Goal: Task Accomplishment & Management: Manage account settings

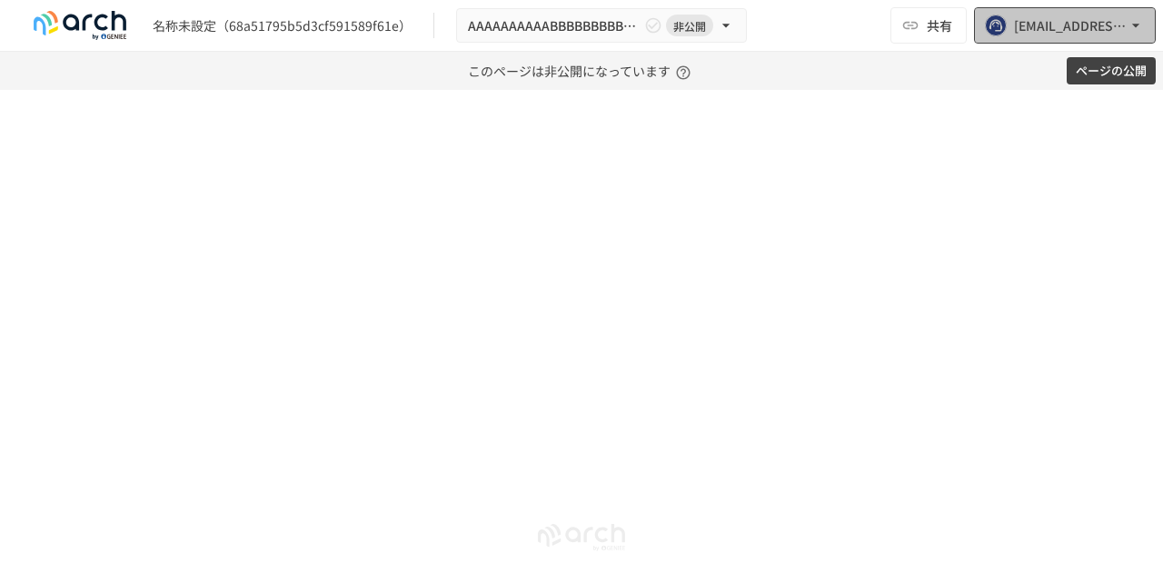
click at [1140, 23] on icon "button" at bounding box center [1135, 25] width 18 height 18
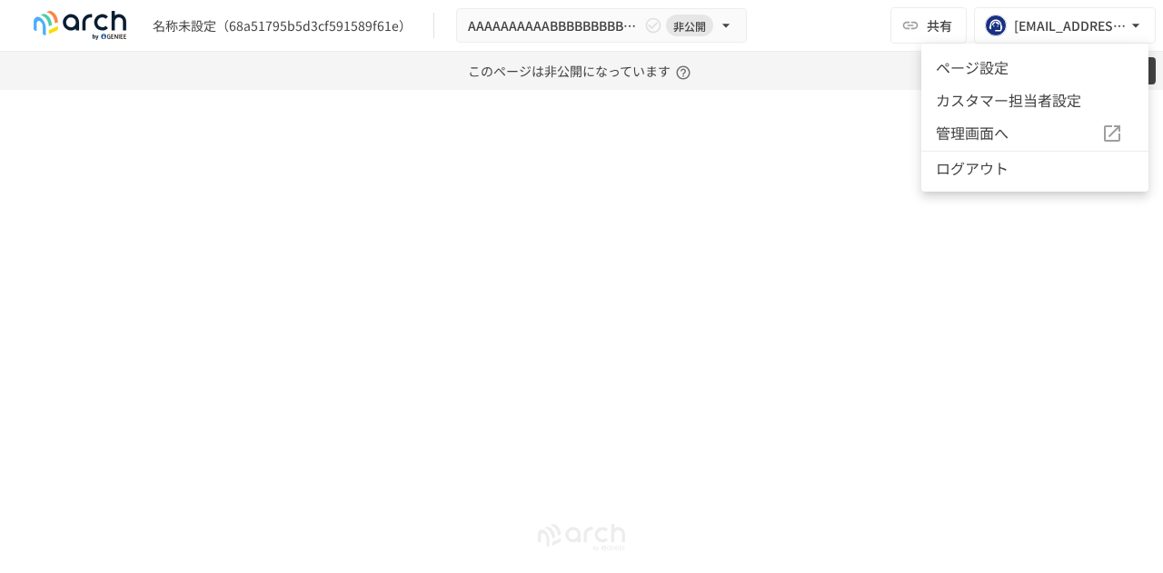
click at [787, 49] on div at bounding box center [581, 286] width 1163 height 573
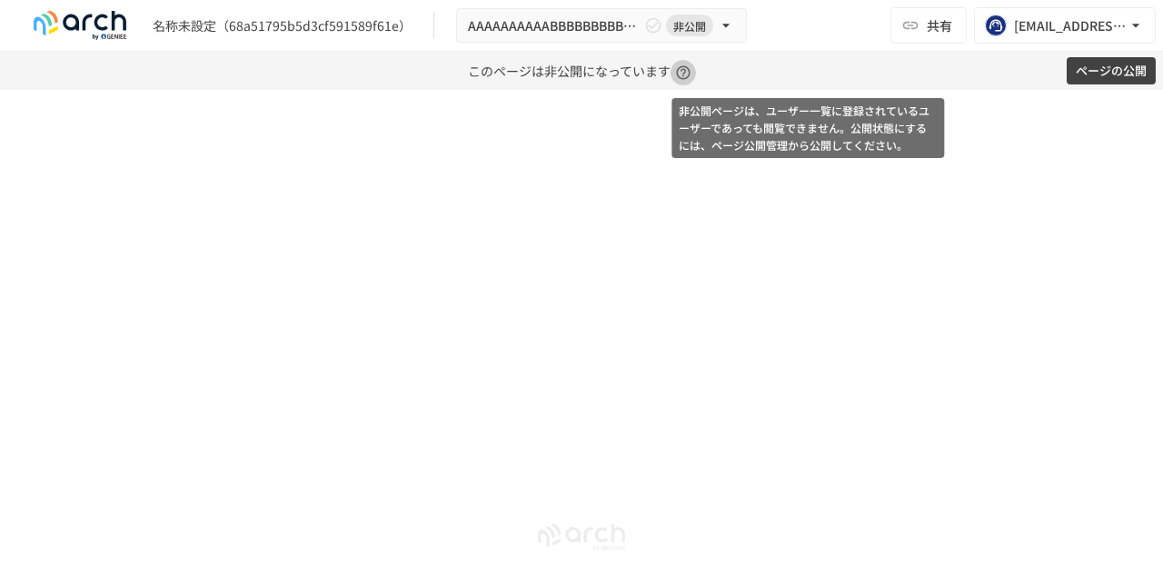
click at [681, 74] on icon "button" at bounding box center [683, 72] width 16 height 16
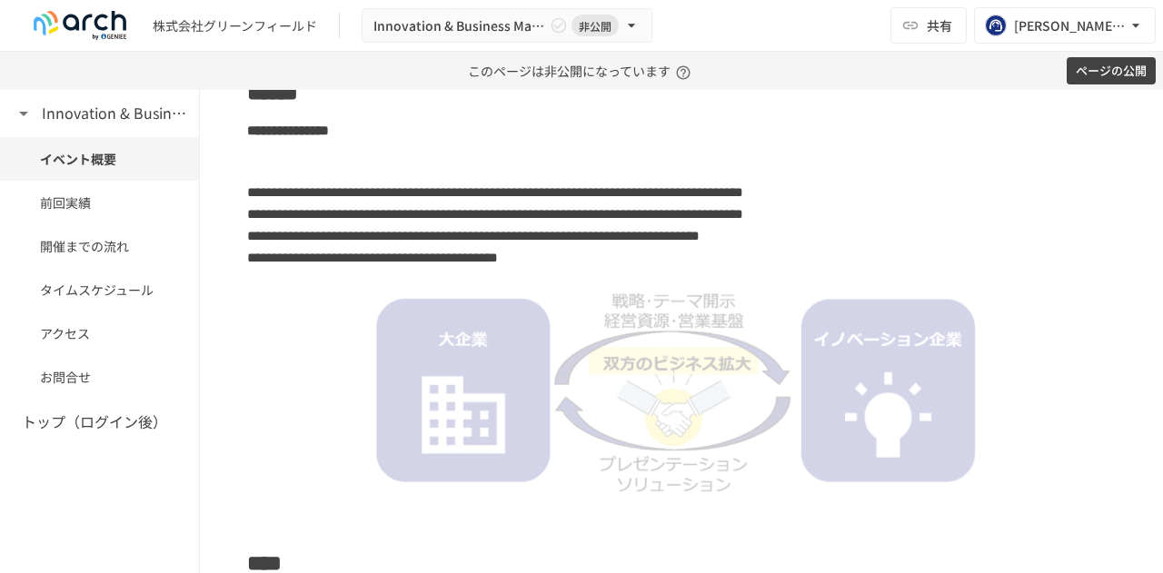
scroll to position [363, 0]
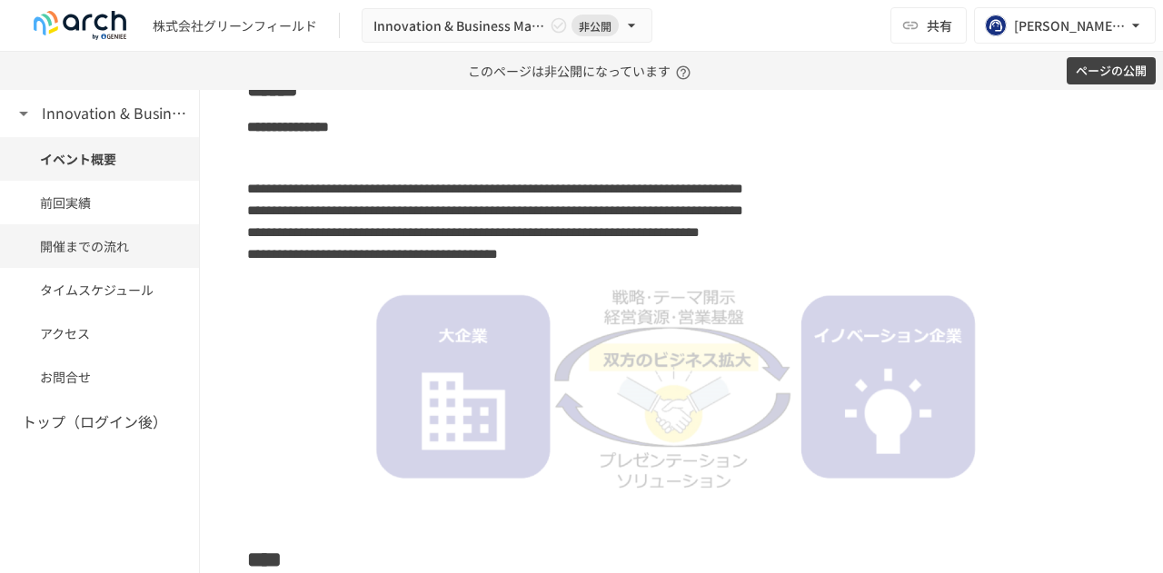
click at [126, 247] on span "開催までの流れ" at bounding box center [99, 246] width 119 height 20
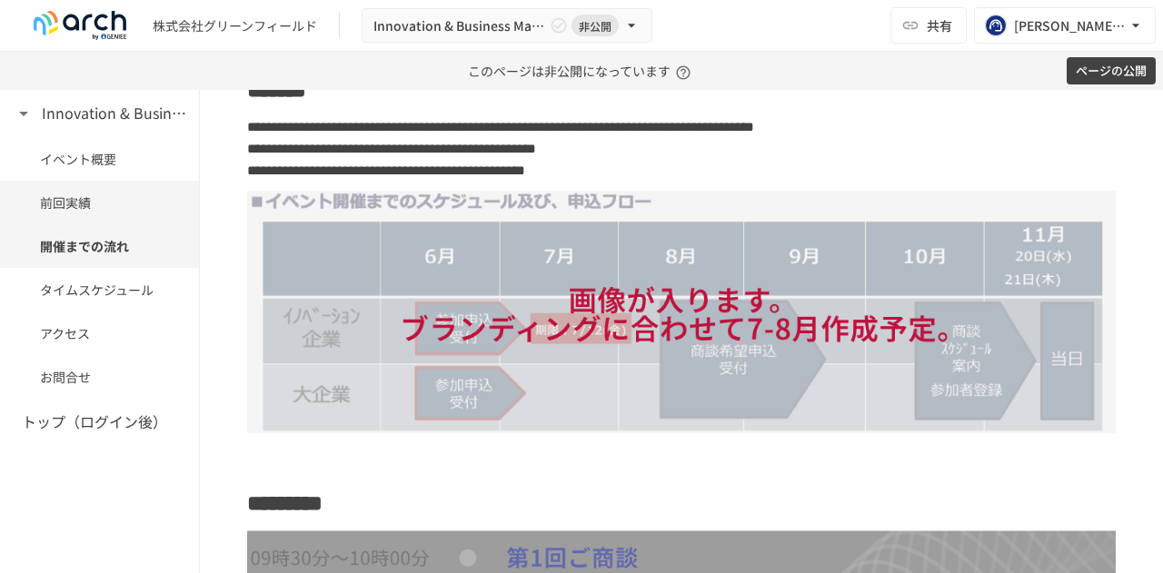
click at [114, 213] on div "前回実績" at bounding box center [99, 203] width 199 height 44
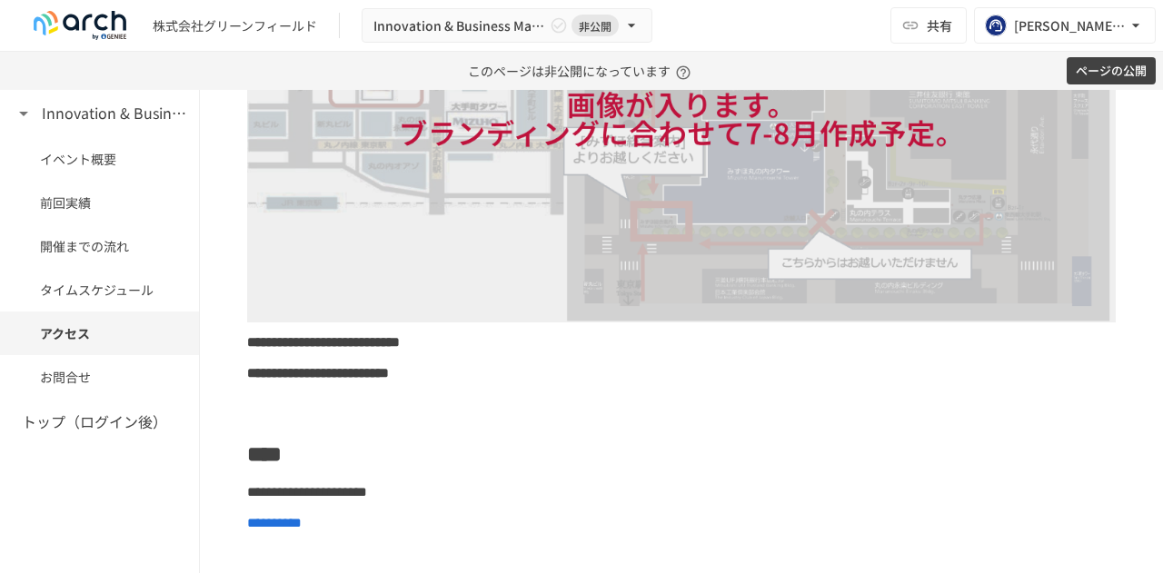
scroll to position [2680, 0]
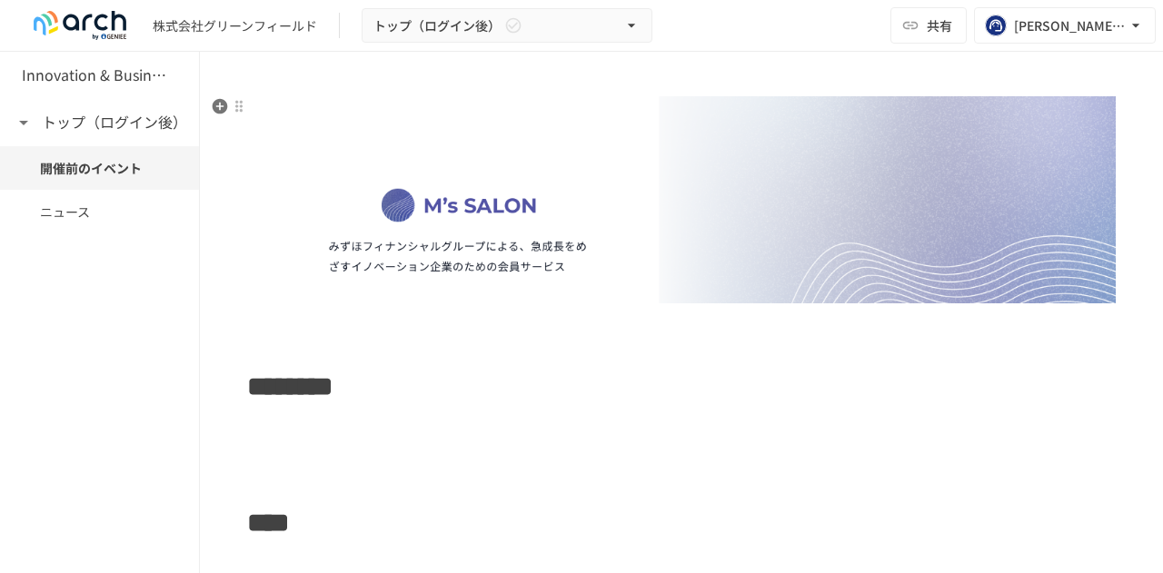
scroll to position [501, 0]
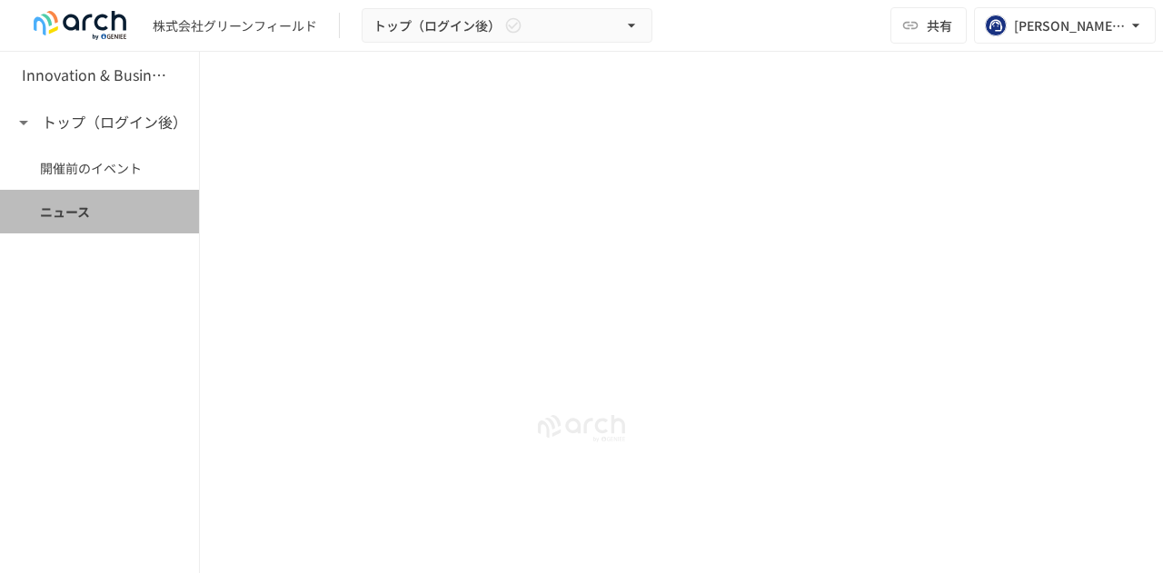
click at [89, 215] on span "ニュース" at bounding box center [99, 212] width 119 height 20
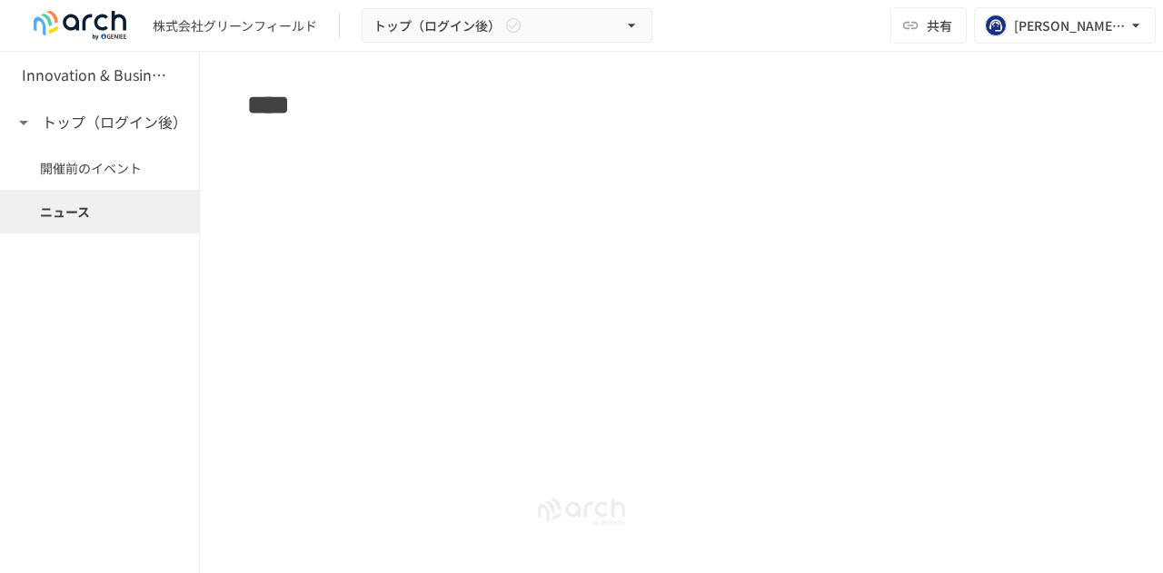
scroll to position [409, 0]
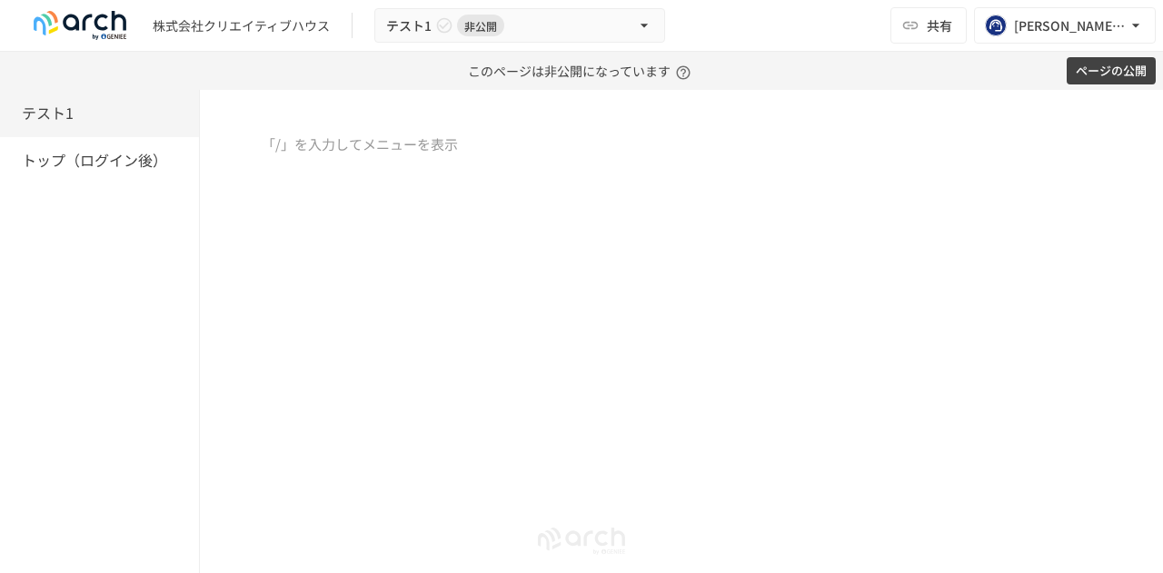
click at [703, 232] on div at bounding box center [681, 285] width 963 height 303
click at [578, 74] on p "このページは非公開になっています" at bounding box center [582, 71] width 228 height 38
click at [688, 70] on icon "button" at bounding box center [683, 72] width 16 height 16
click at [410, 146] on p at bounding box center [681, 146] width 868 height 24
click at [220, 150] on icon "button" at bounding box center [220, 144] width 15 height 15
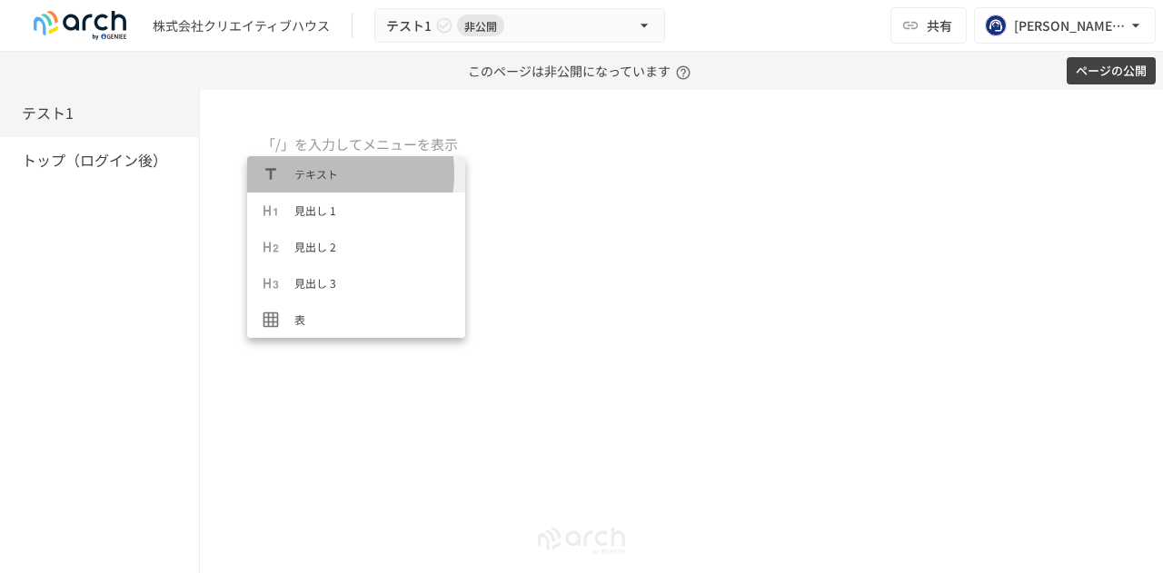
click at [322, 173] on span "テキスト" at bounding box center [372, 173] width 156 height 17
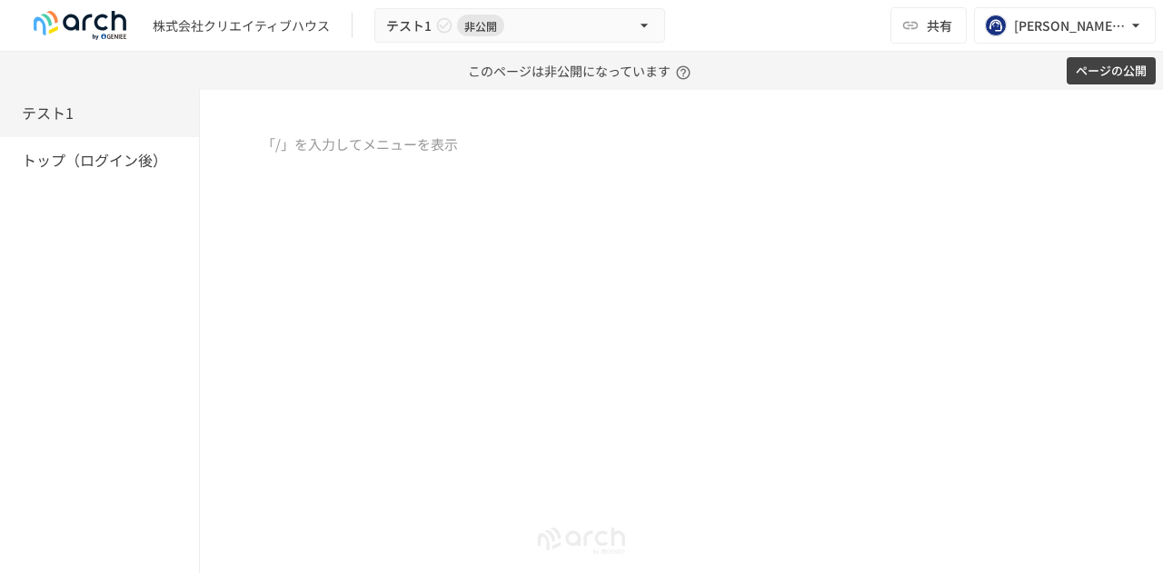
click at [340, 182] on div at bounding box center [681, 285] width 963 height 303
click at [80, 118] on div "テスト1" at bounding box center [103, 114] width 163 height 24
click at [220, 28] on div "株式会社クリエイティブハウス" at bounding box center [241, 25] width 177 height 19
click at [108, 34] on img at bounding box center [80, 25] width 116 height 29
click at [193, 26] on div "株式会社クリエイティブハウス" at bounding box center [241, 25] width 177 height 19
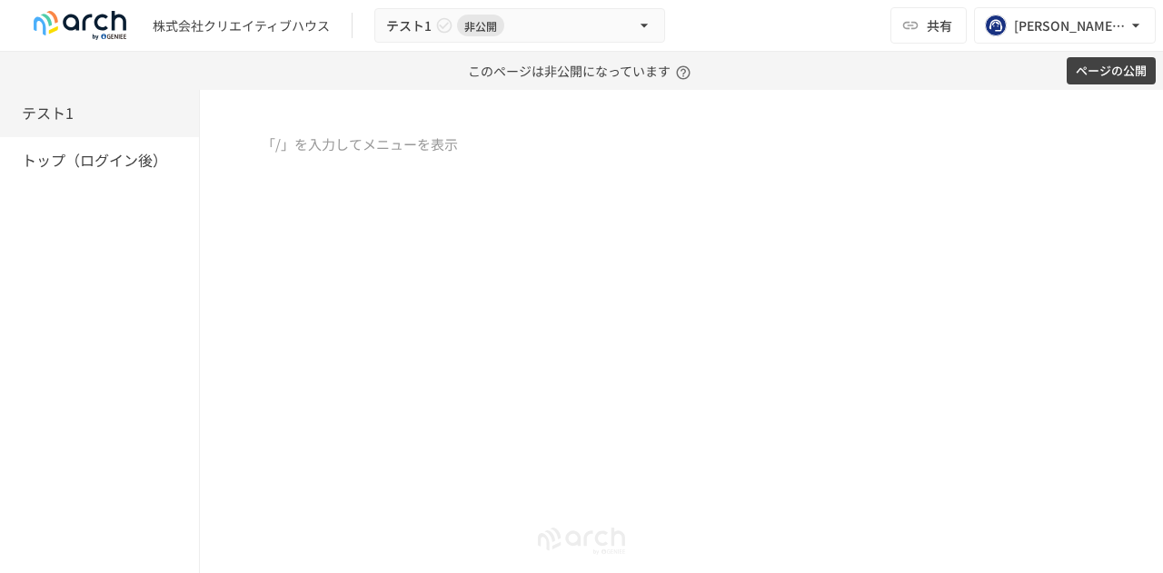
drag, startPoint x: 212, startPoint y: 29, endPoint x: 267, endPoint y: 38, distance: 56.1
click at [213, 29] on div "株式会社クリエイティブハウス" at bounding box center [241, 25] width 177 height 19
click at [1092, 15] on div "[PERSON_NAME][EMAIL_ADDRESS][DOMAIN_NAME]" at bounding box center [1070, 26] width 113 height 23
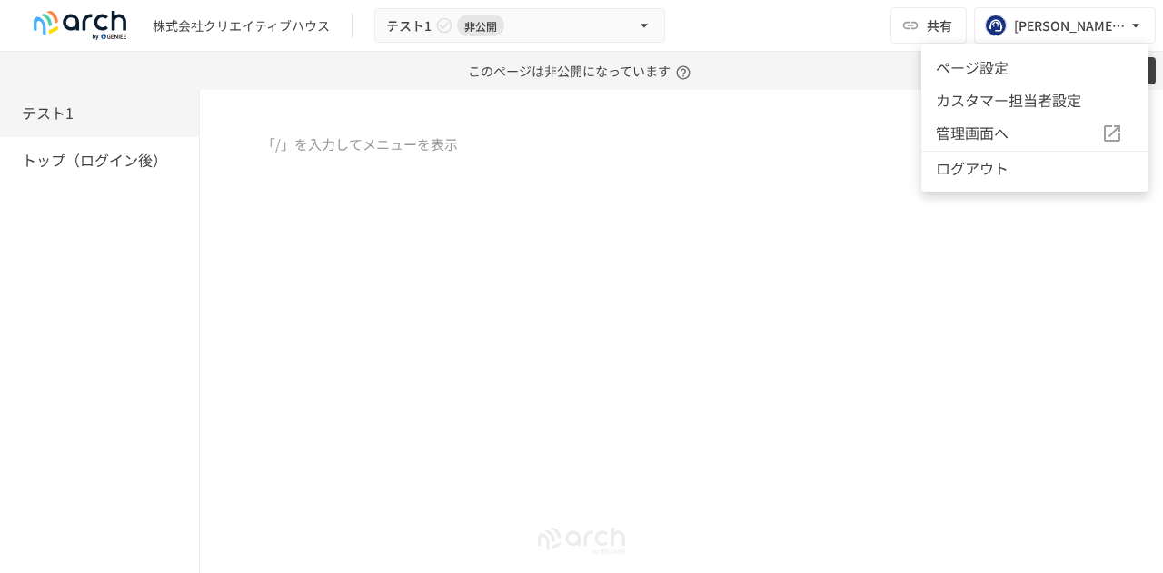
click at [985, 142] on span "管理画面へ" at bounding box center [1018, 134] width 165 height 24
click at [1002, 70] on li "ページ設定" at bounding box center [1034, 67] width 227 height 33
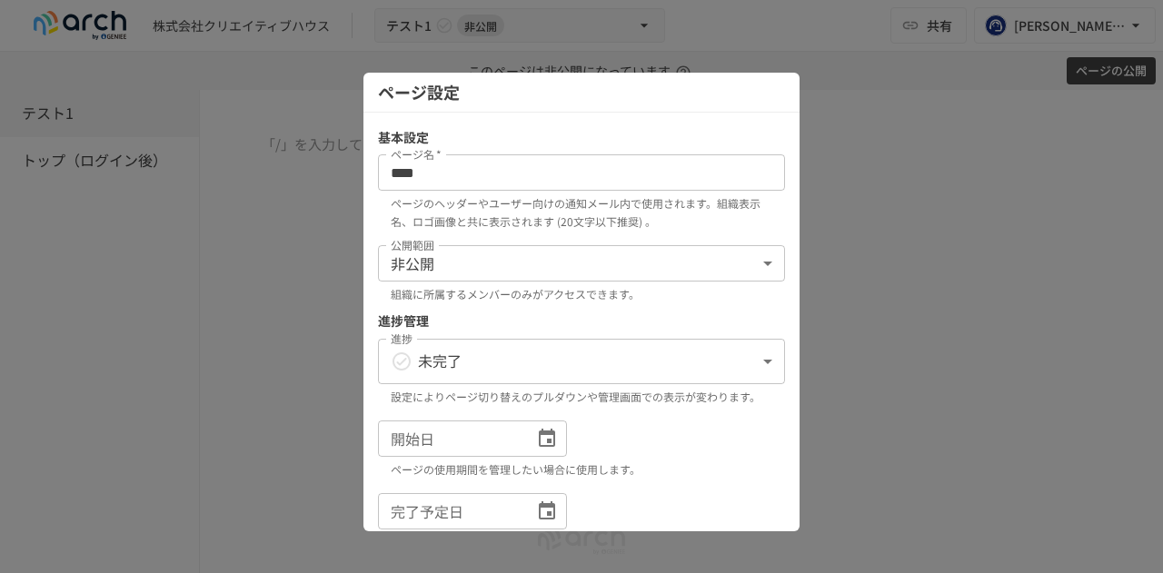
scroll to position [296, 0]
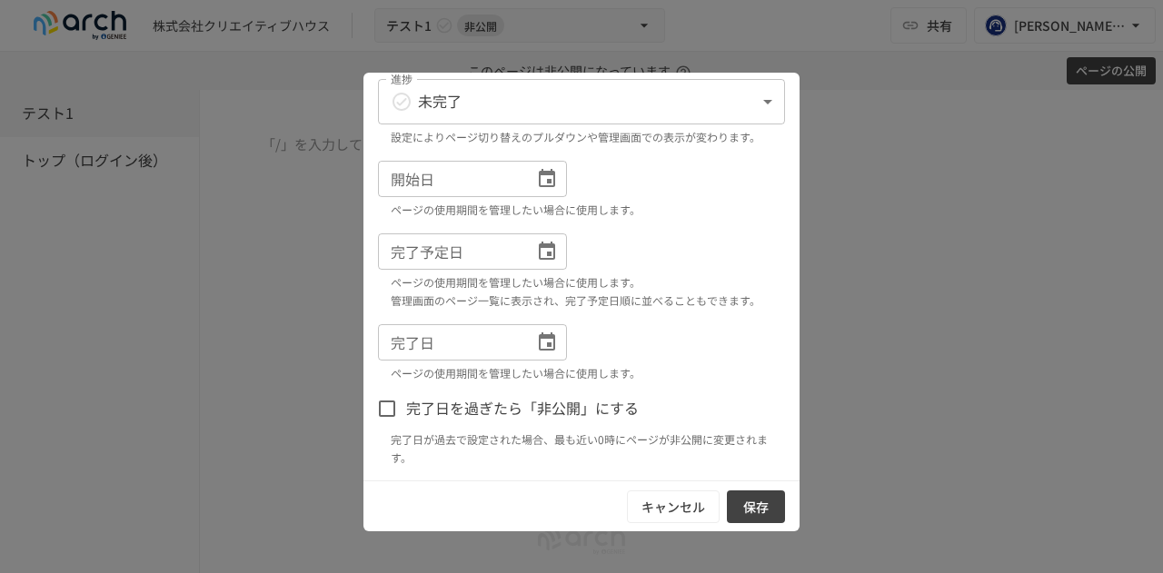
click at [678, 499] on button "キャンセル" at bounding box center [673, 507] width 93 height 34
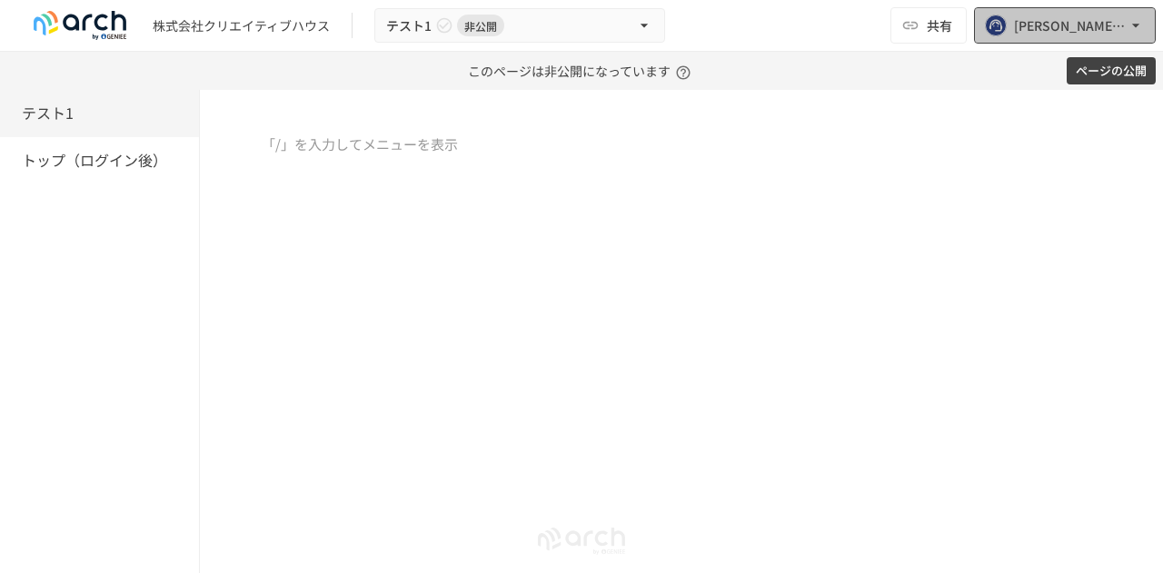
click at [1132, 18] on icon "button" at bounding box center [1135, 25] width 18 height 18
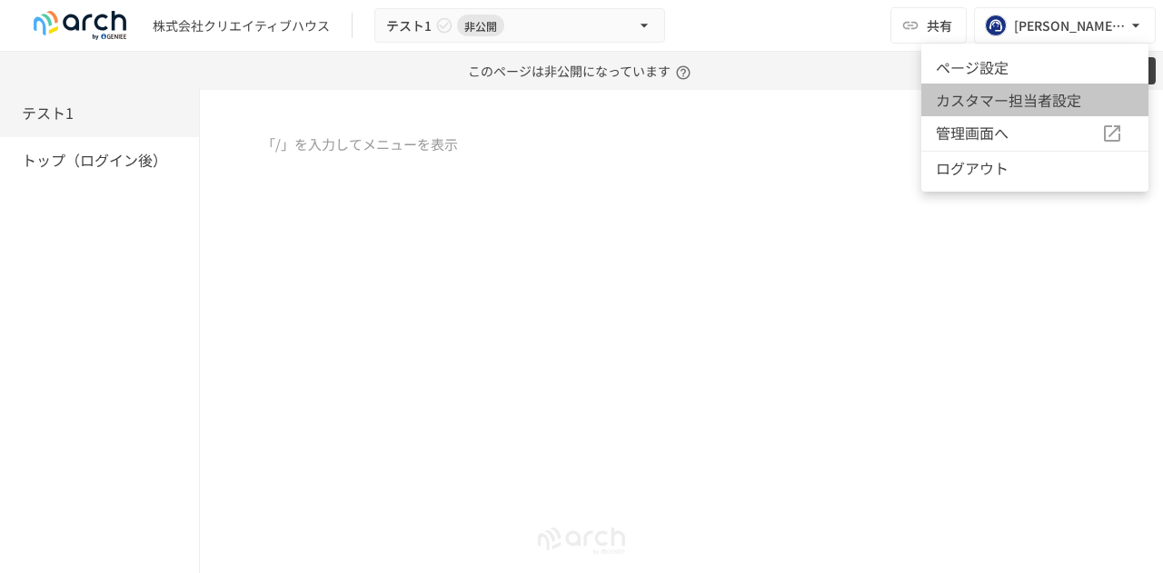
click at [1057, 104] on li "カスタマー担当者設定" at bounding box center [1034, 100] width 227 height 33
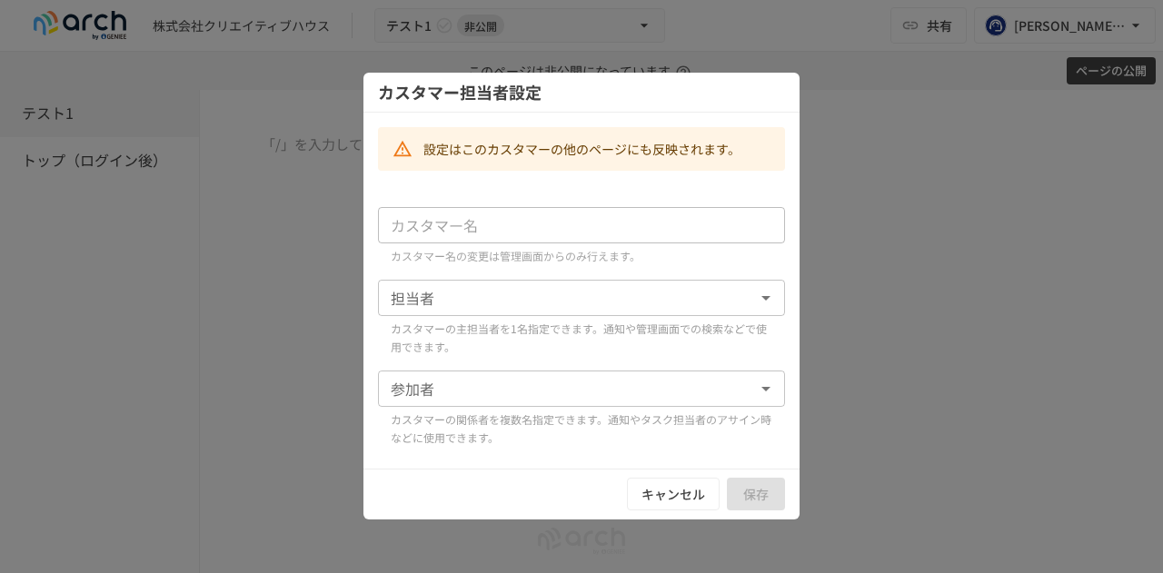
type input "**********"
click at [770, 296] on icon "開く" at bounding box center [766, 298] width 22 height 22
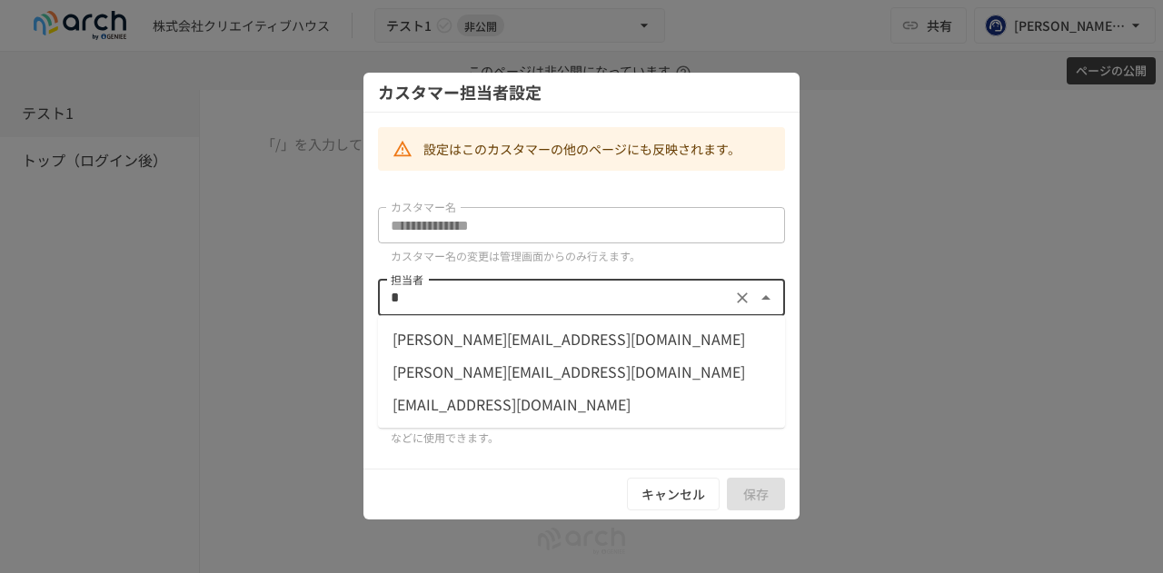
scroll to position [0, 0]
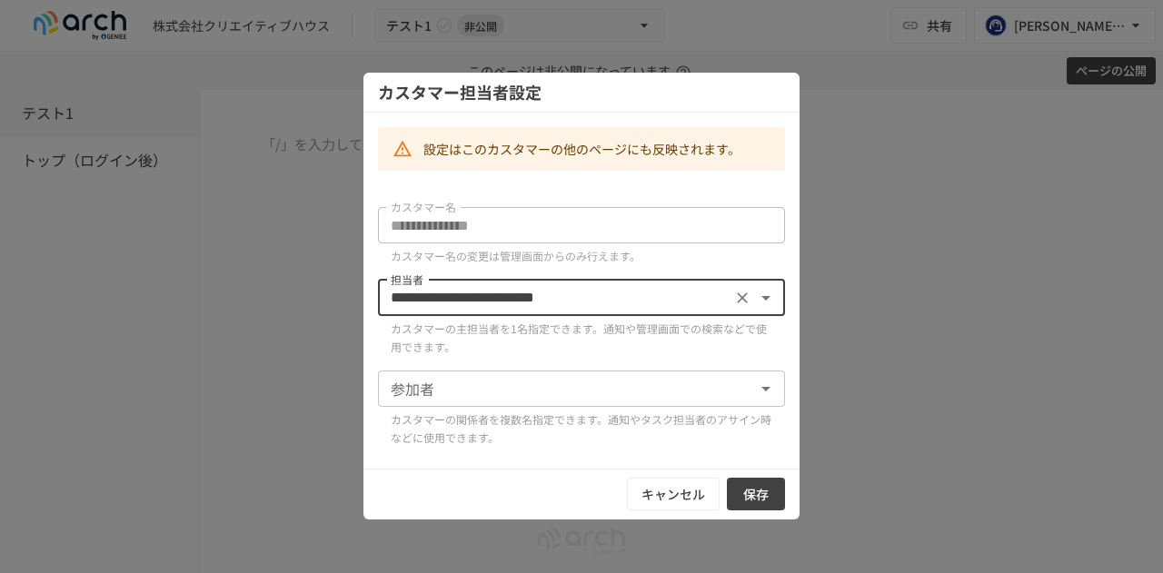
click at [767, 390] on icon "開く" at bounding box center [766, 389] width 22 height 22
type input "**********"
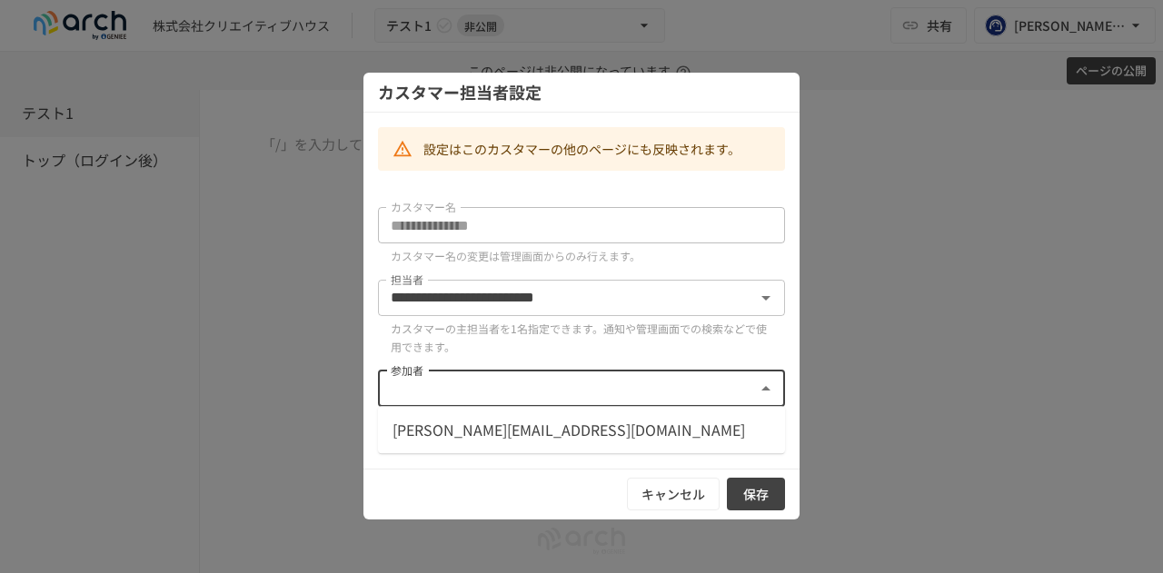
click at [757, 423] on li "[PERSON_NAME][EMAIL_ADDRESS][DOMAIN_NAME]" at bounding box center [581, 429] width 407 height 33
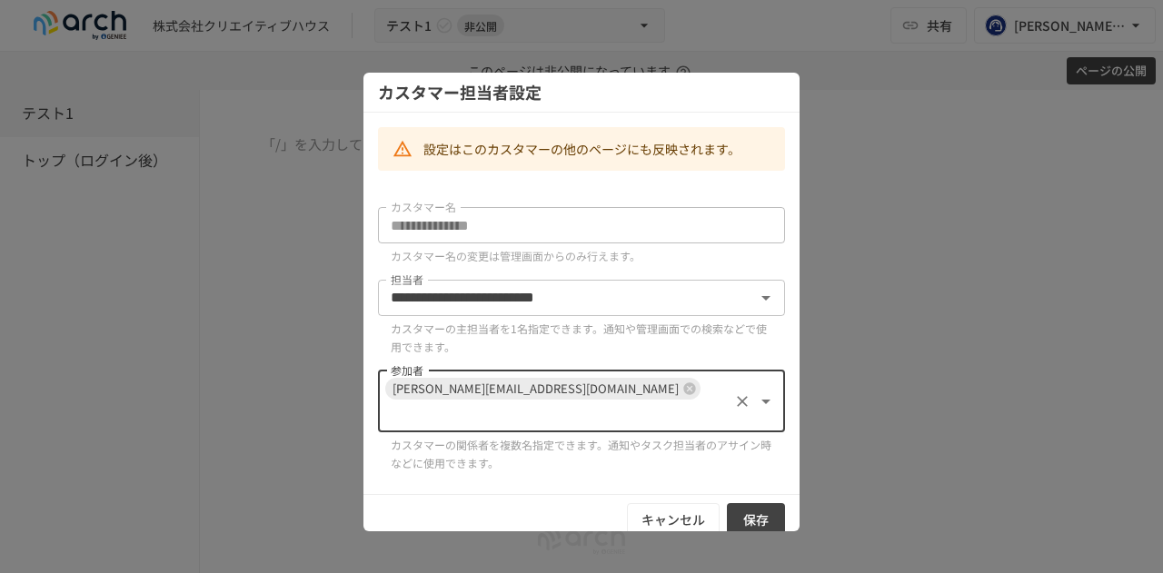
click at [754, 503] on button "保存" at bounding box center [756, 520] width 58 height 34
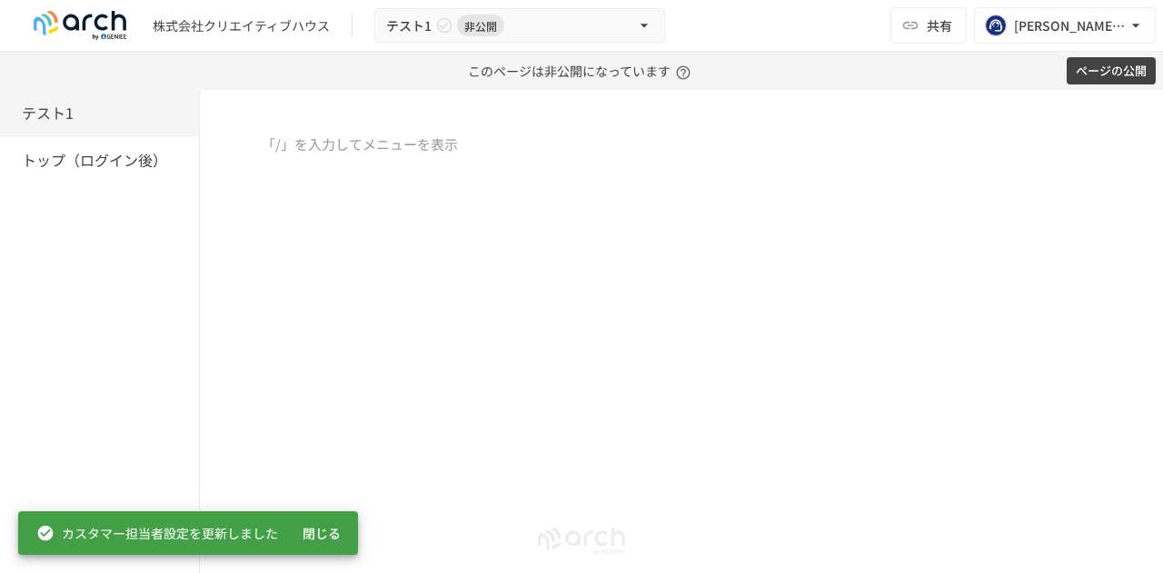
click at [140, 524] on div "カスタマー担当者設定を更新しました" at bounding box center [157, 533] width 242 height 33
click at [139, 531] on div "カスタマー担当者設定を更新しました" at bounding box center [157, 533] width 242 height 33
click at [682, 220] on div at bounding box center [681, 285] width 963 height 303
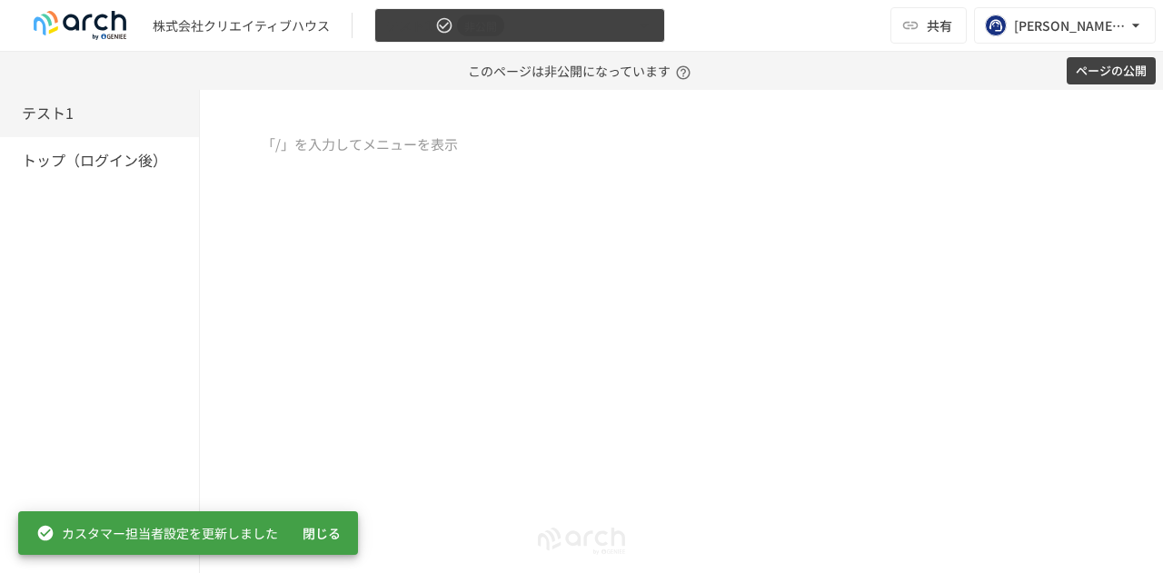
click at [479, 32] on span "非公開" at bounding box center [480, 25] width 47 height 19
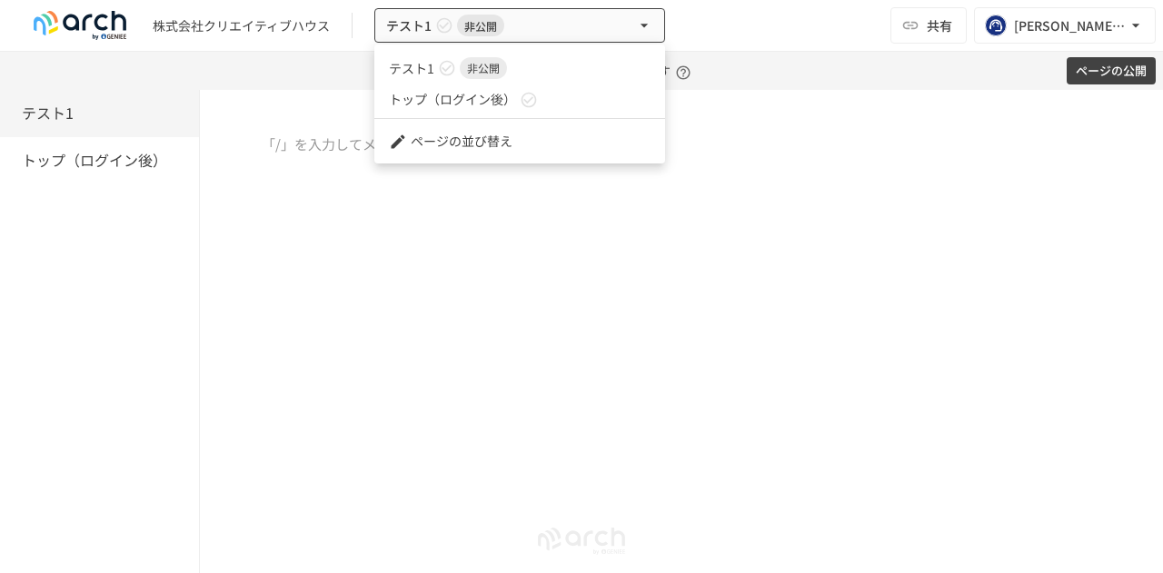
click at [479, 101] on span "トップ（ログイン後）" at bounding box center [452, 99] width 127 height 19
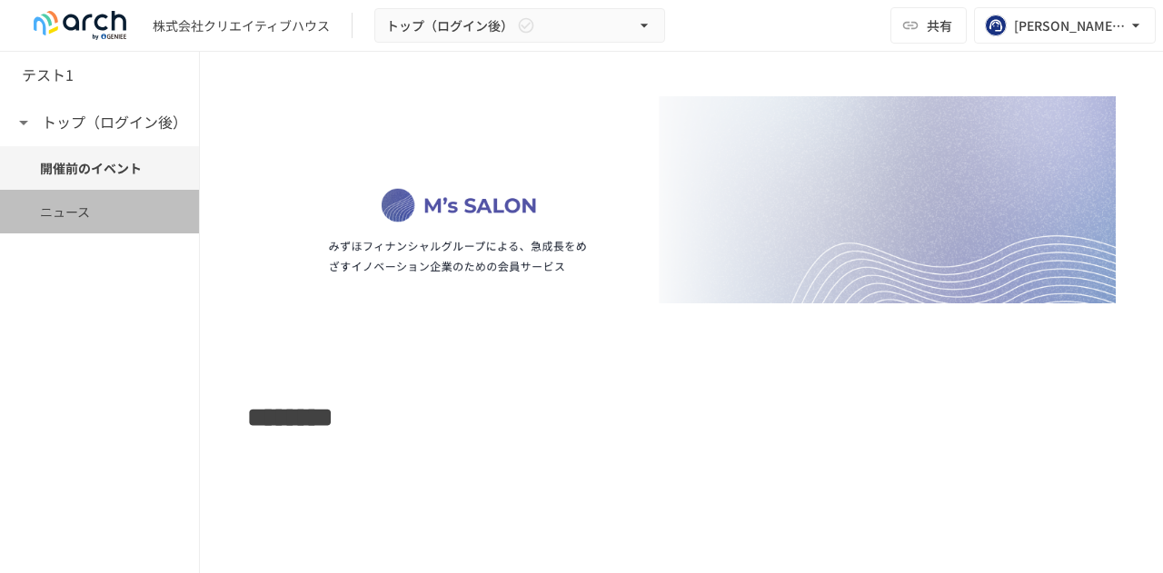
click at [58, 215] on span "ニュース" at bounding box center [99, 212] width 119 height 20
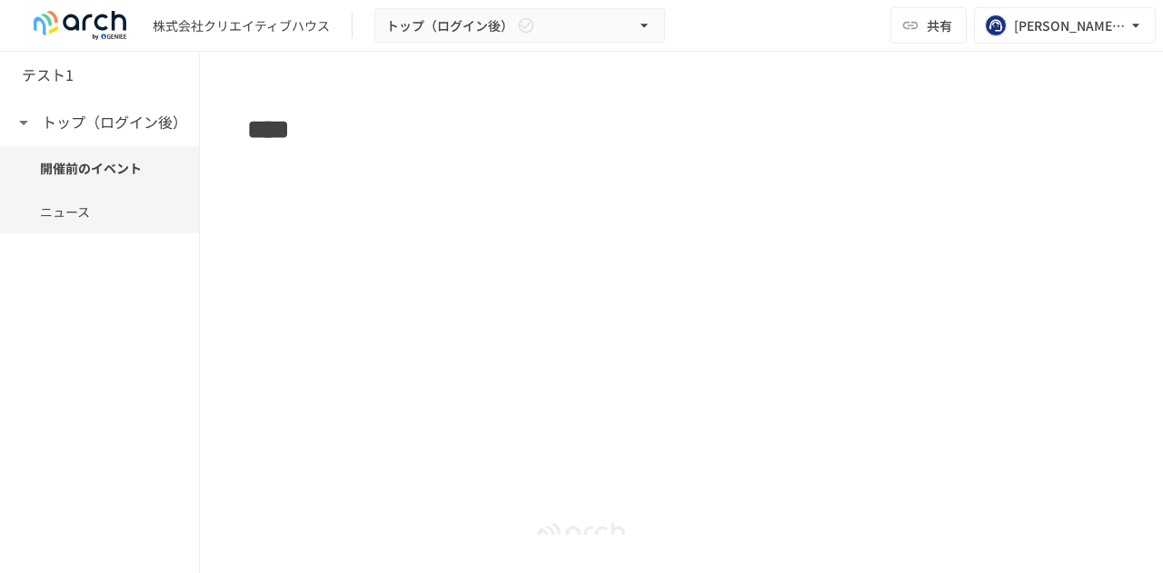
scroll to position [501, 0]
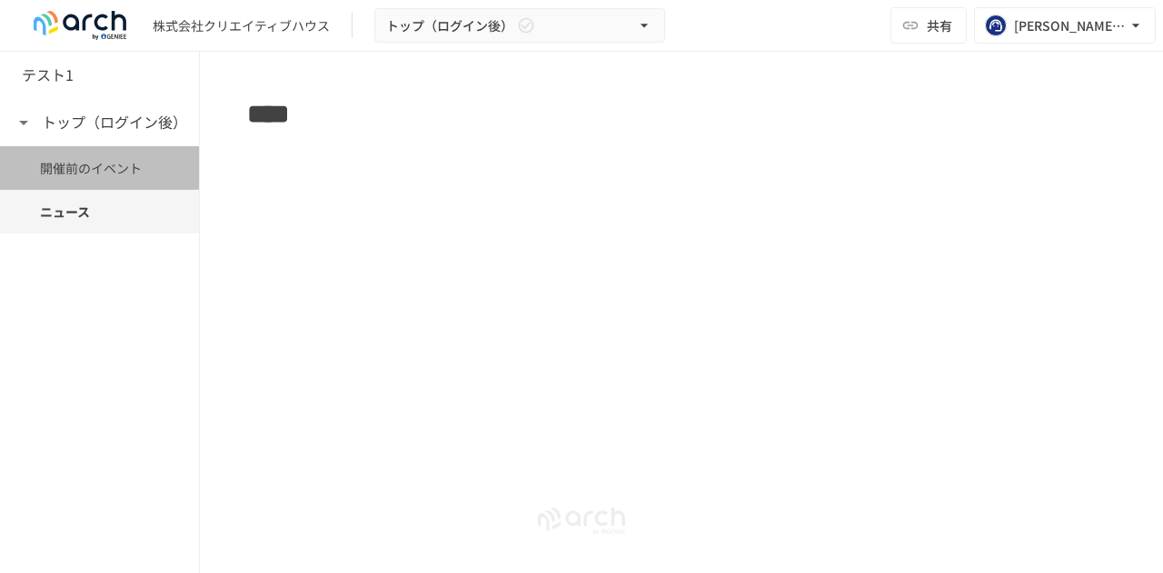
click at [73, 168] on span "開催前のイベント" at bounding box center [99, 168] width 119 height 20
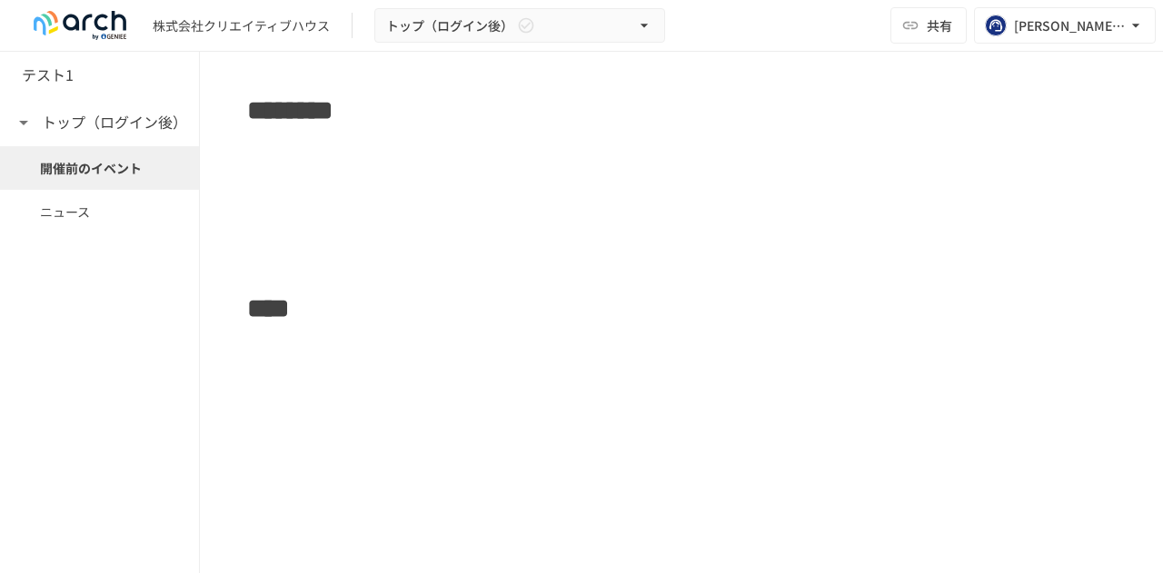
scroll to position [303, 0]
click at [79, 130] on h6 "トップ（ログイン後）" at bounding box center [114, 123] width 145 height 24
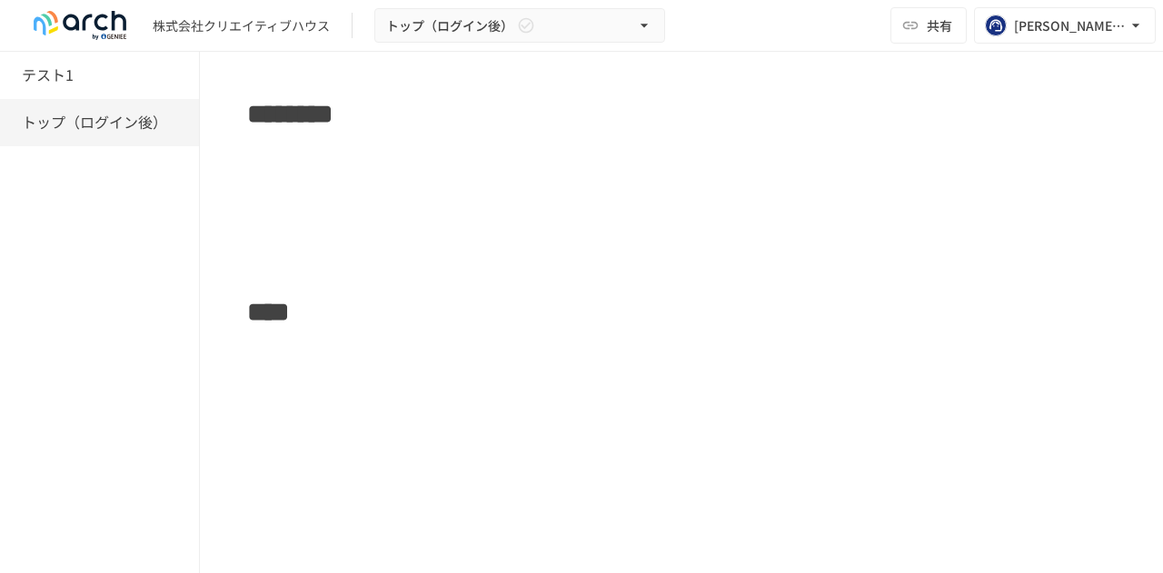
click at [79, 130] on h6 "トップ（ログイン後）" at bounding box center [94, 123] width 145 height 24
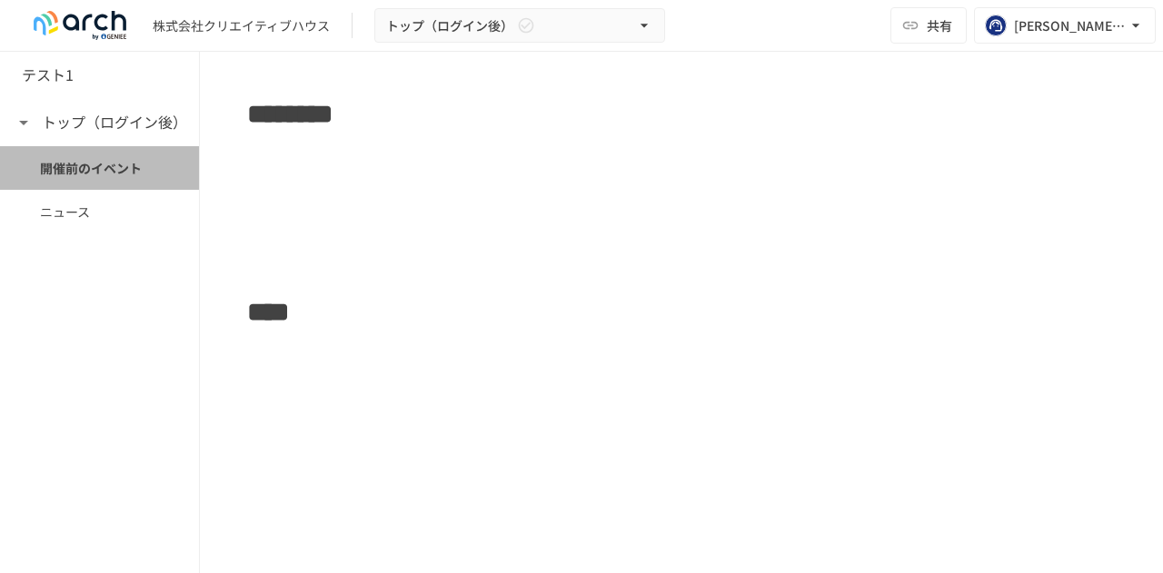
click at [79, 150] on div "開催前のイベント" at bounding box center [99, 168] width 199 height 44
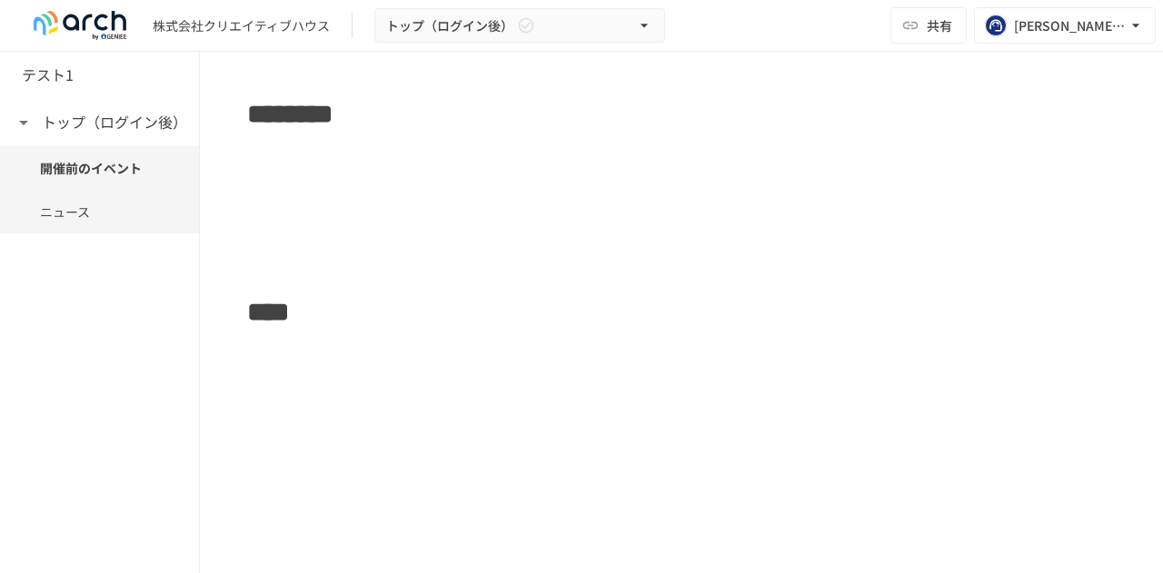
click at [81, 214] on span "ニュース" at bounding box center [99, 212] width 119 height 20
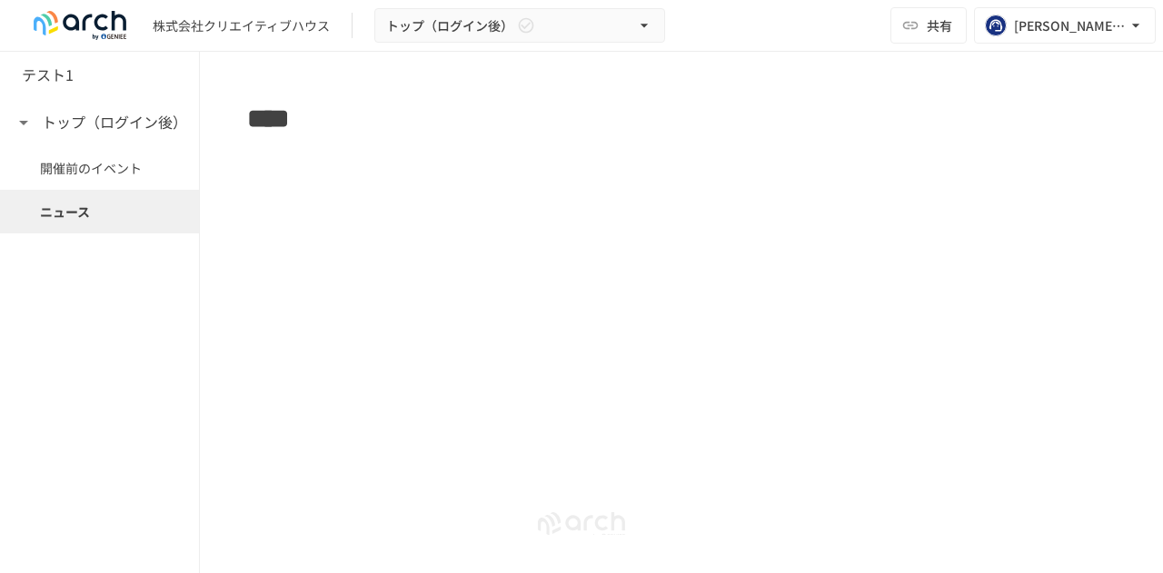
scroll to position [501, 0]
click at [99, 114] on h6 "トップ（ログイン後）" at bounding box center [114, 123] width 145 height 24
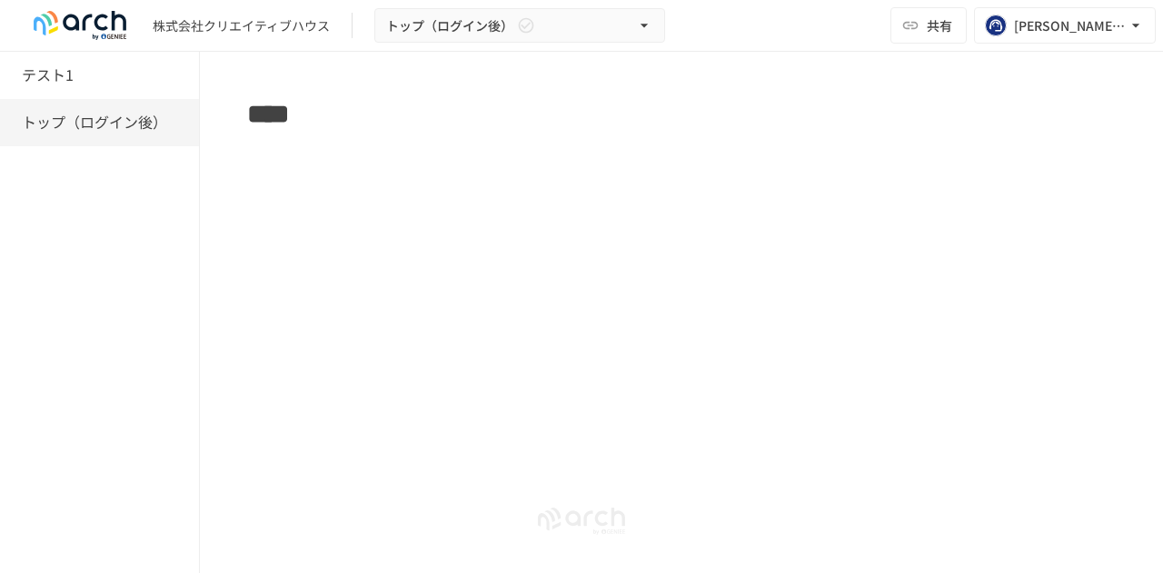
click at [114, 135] on div "トップ（ログイン後）" at bounding box center [99, 122] width 199 height 47
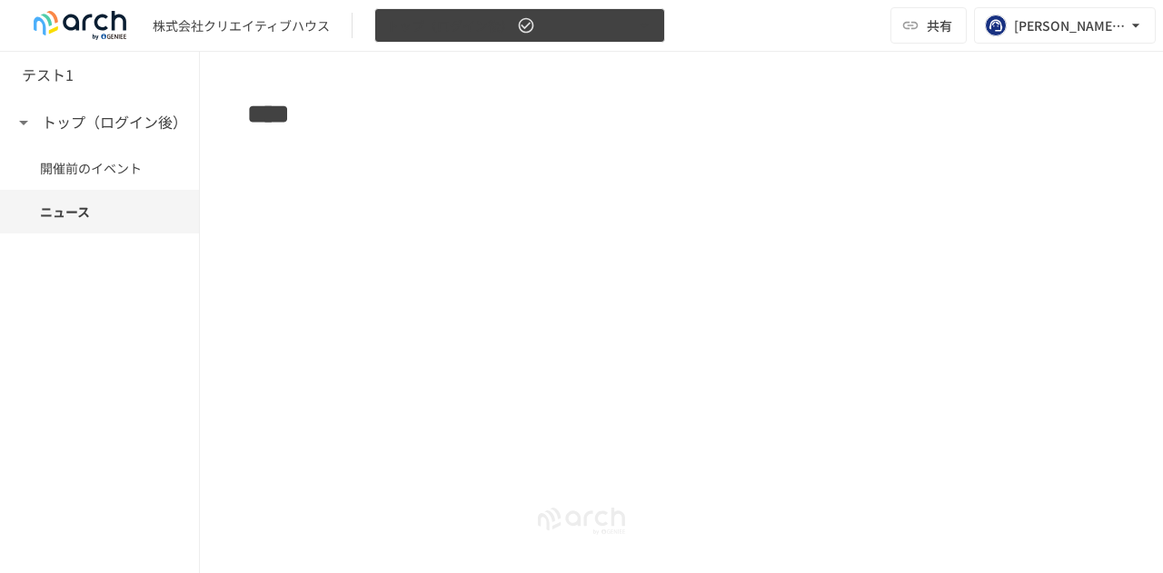
click at [509, 34] on span "トップ（ログイン後）" at bounding box center [449, 26] width 127 height 23
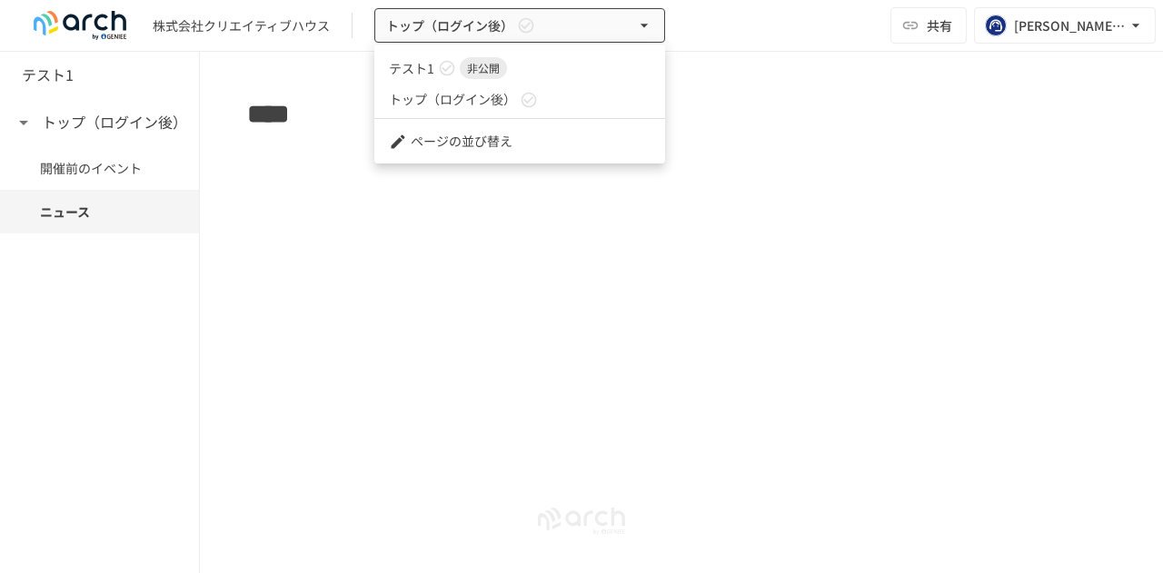
click at [478, 72] on span "非公開" at bounding box center [483, 68] width 47 height 16
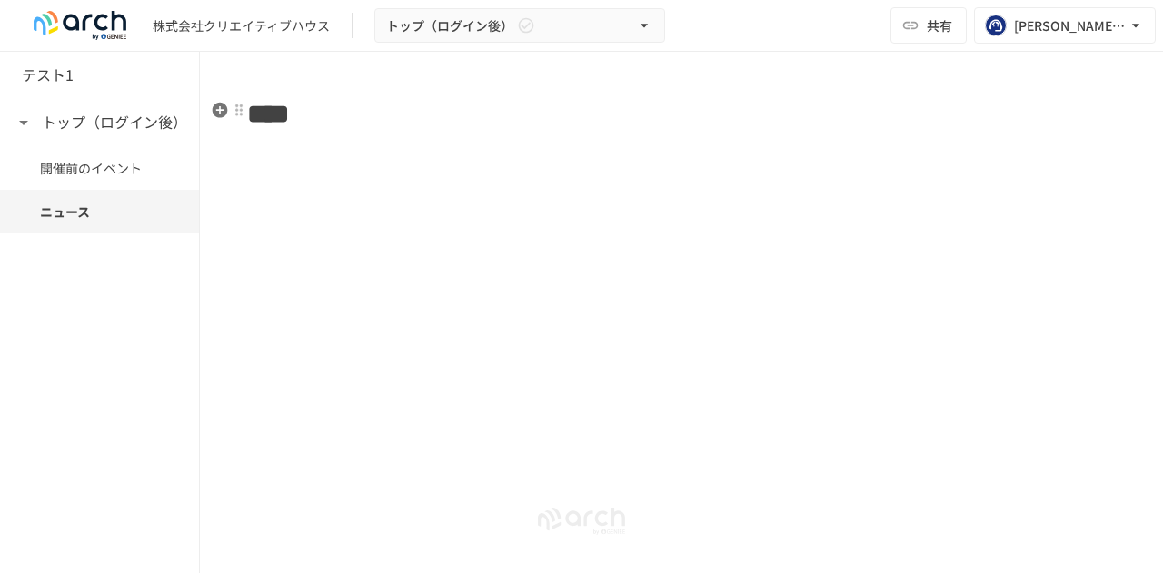
click at [220, 114] on icon "button" at bounding box center [220, 110] width 15 height 15
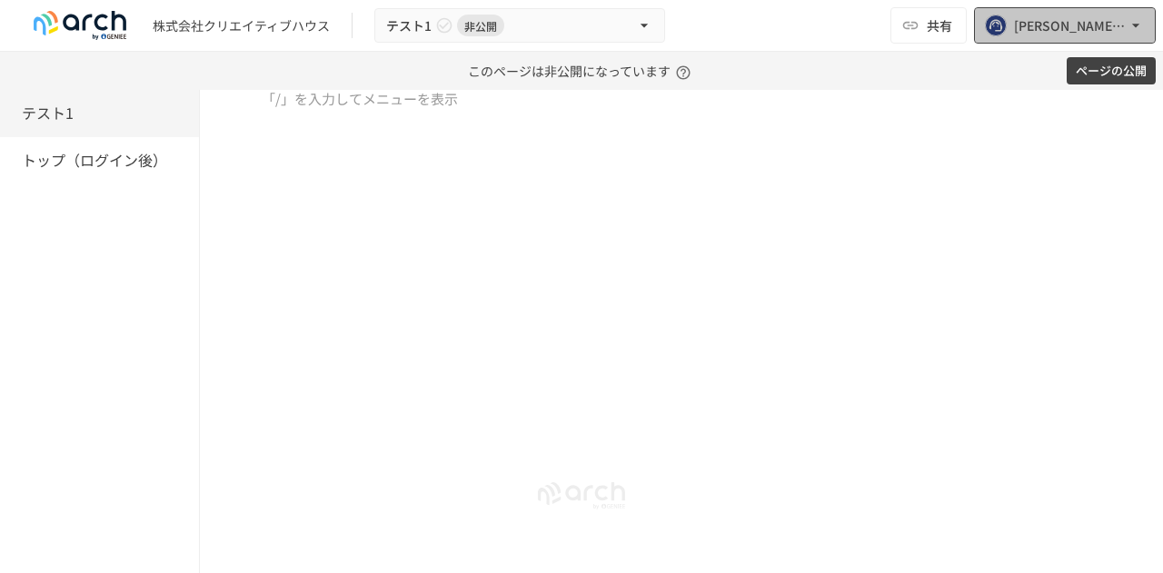
click at [1132, 25] on icon "button" at bounding box center [1135, 25] width 18 height 18
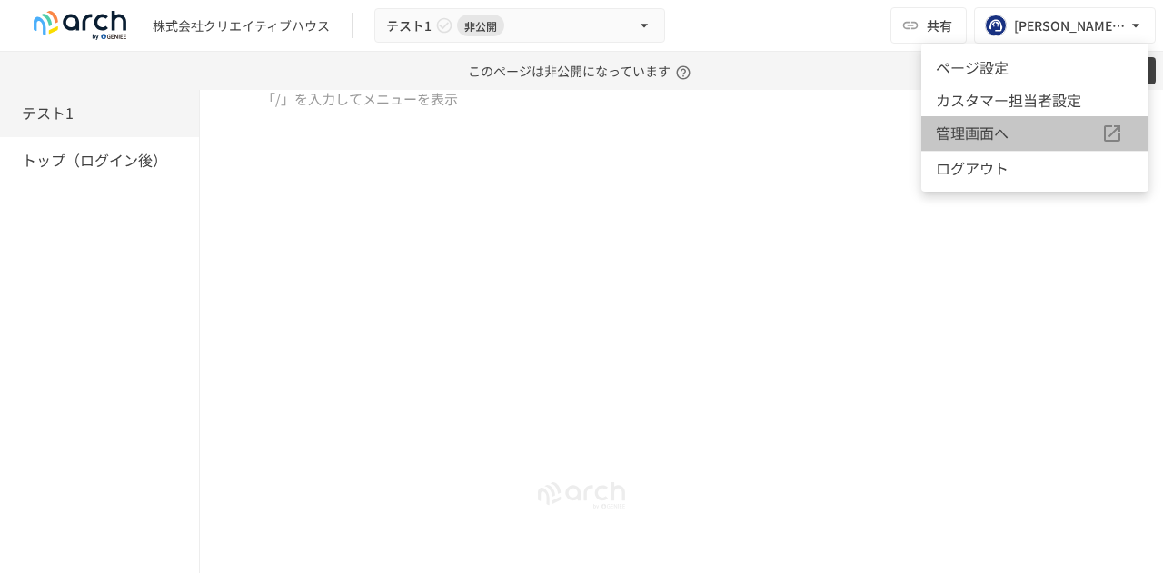
click at [1104, 132] on icon at bounding box center [1112, 133] width 16 height 16
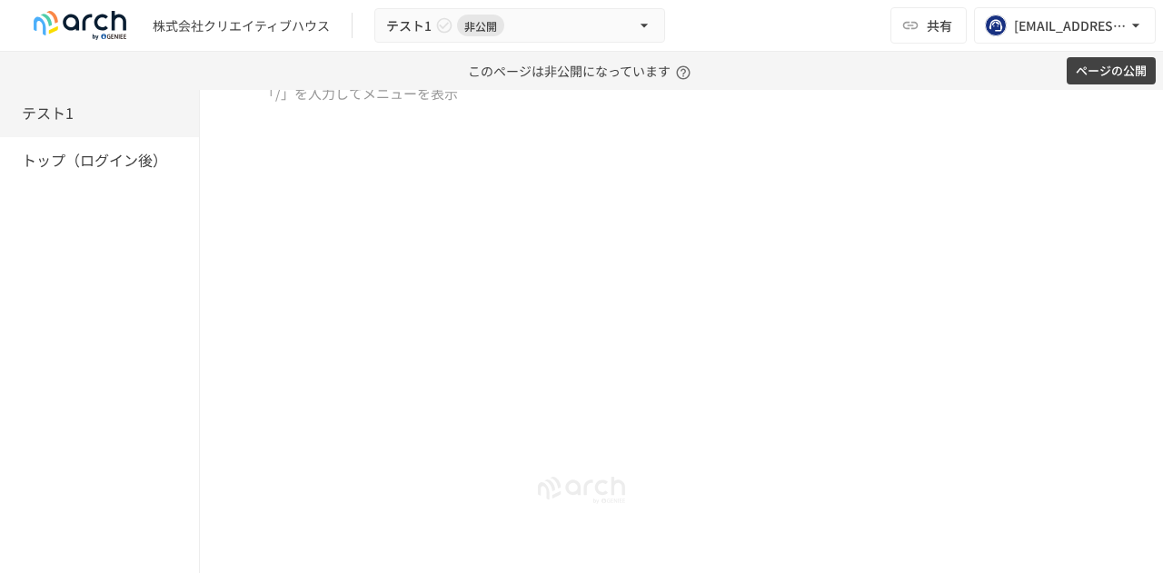
scroll to position [77, 0]
click at [955, 28] on button "共有" at bounding box center [928, 25] width 76 height 36
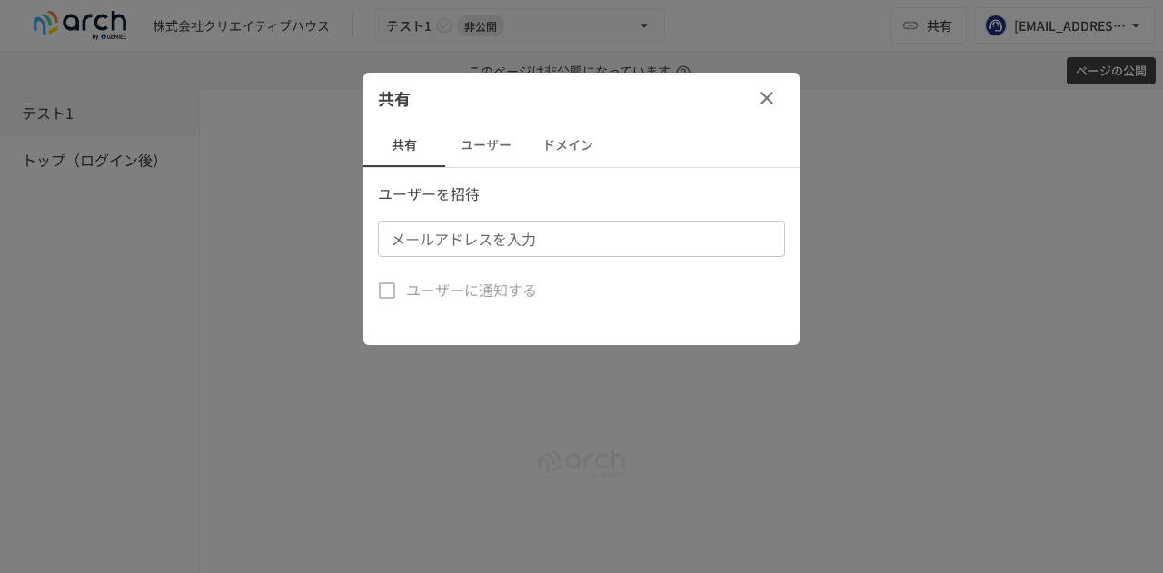
click at [585, 143] on button "ドメイン" at bounding box center [568, 146] width 82 height 44
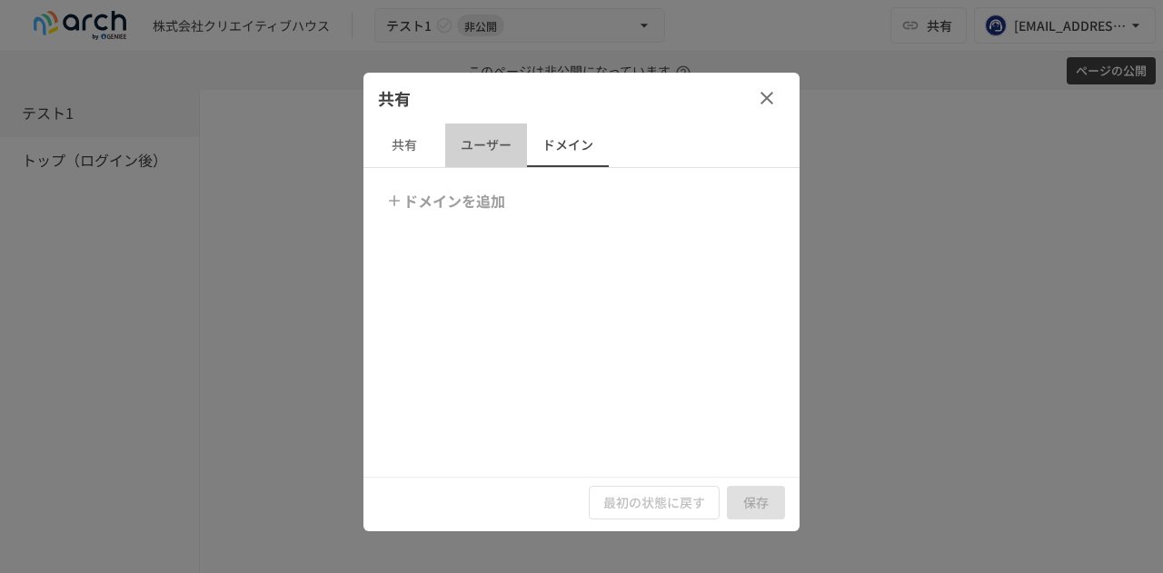
click at [517, 153] on button "ユーザー" at bounding box center [486, 146] width 82 height 44
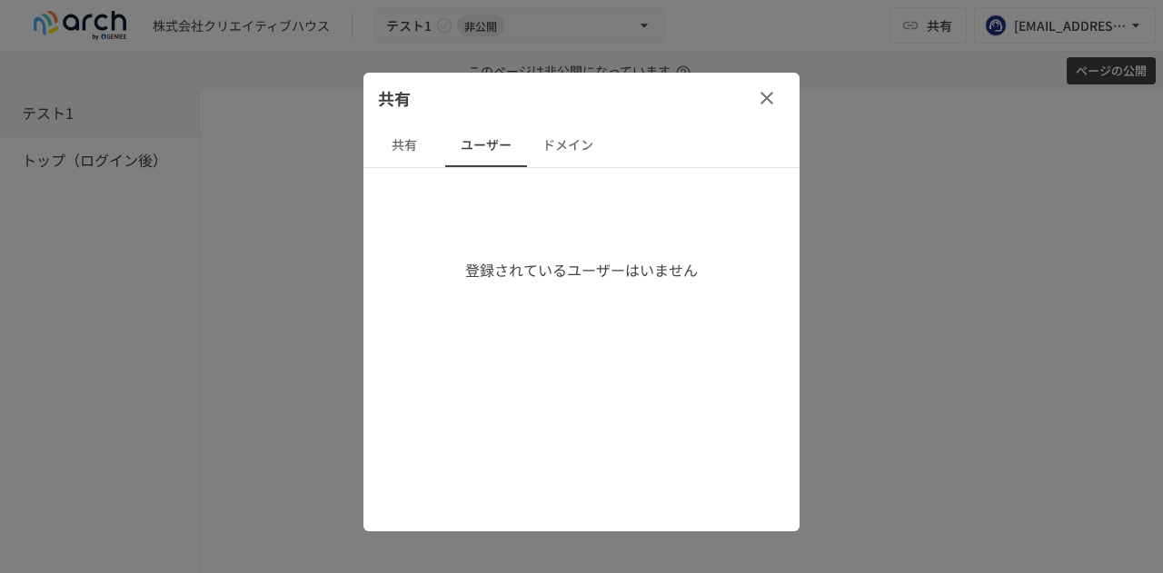
click at [418, 153] on button "共有" at bounding box center [404, 146] width 82 height 44
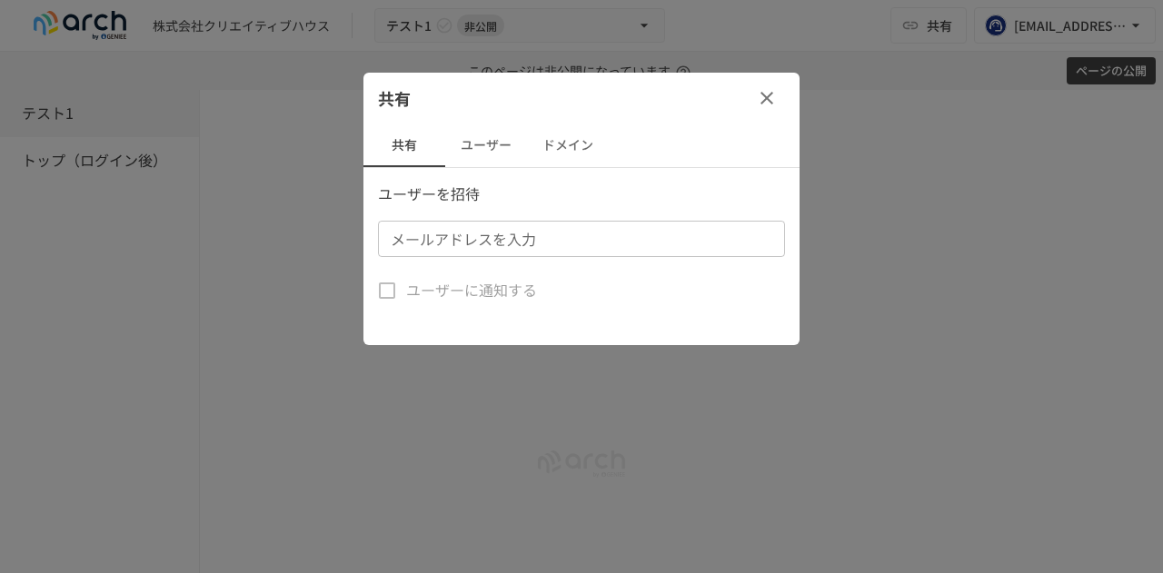
click at [777, 101] on button "button" at bounding box center [766, 98] width 36 height 36
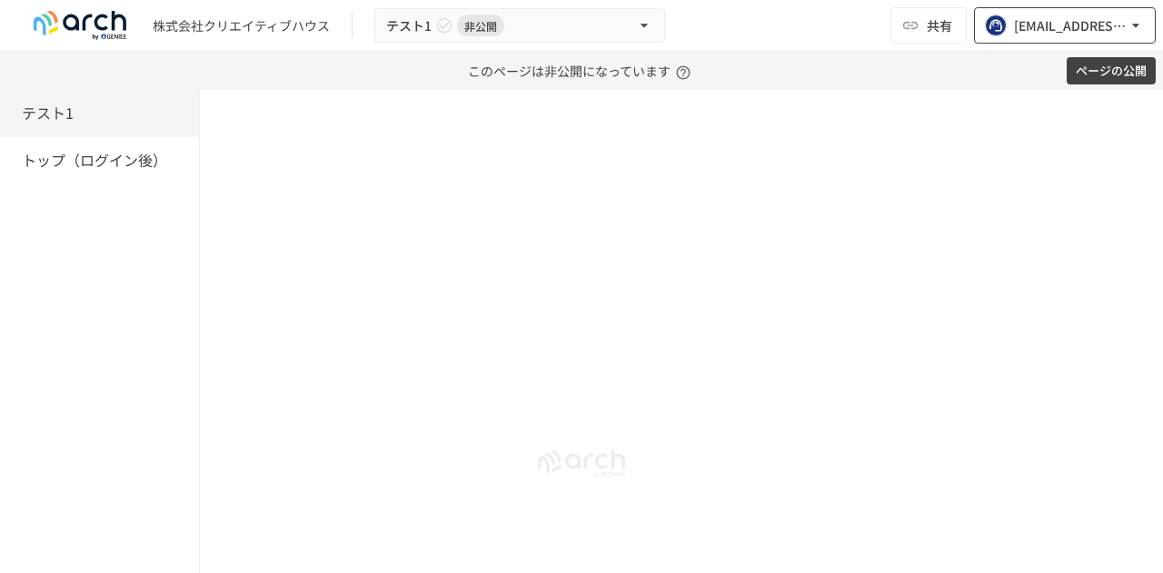
click at [1137, 26] on icon "button" at bounding box center [1135, 25] width 18 height 18
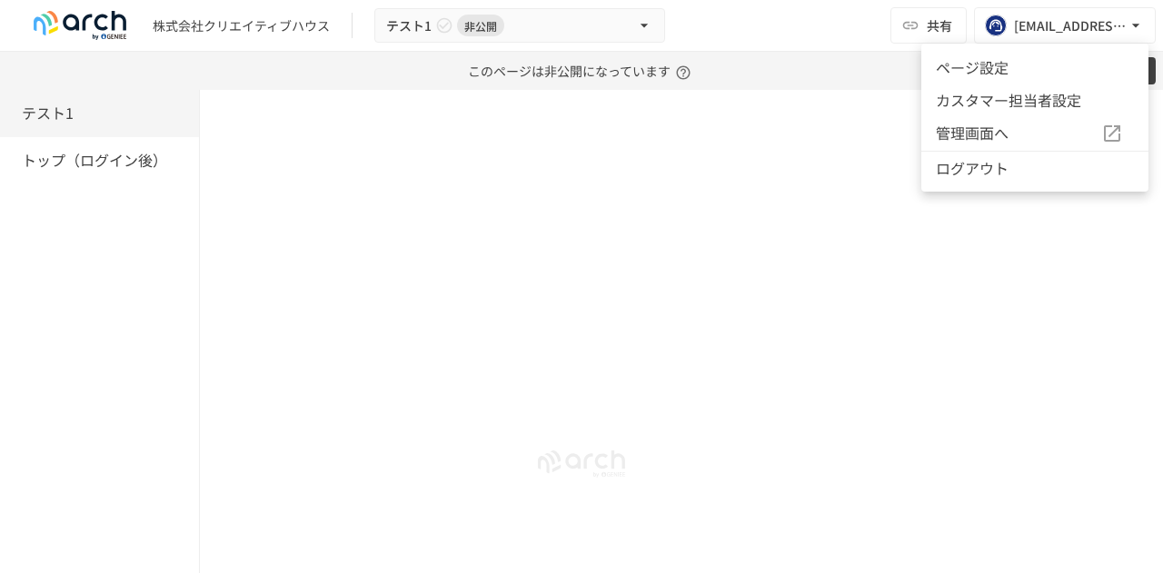
click at [1065, 71] on li "ページ設定" at bounding box center [1034, 67] width 227 height 33
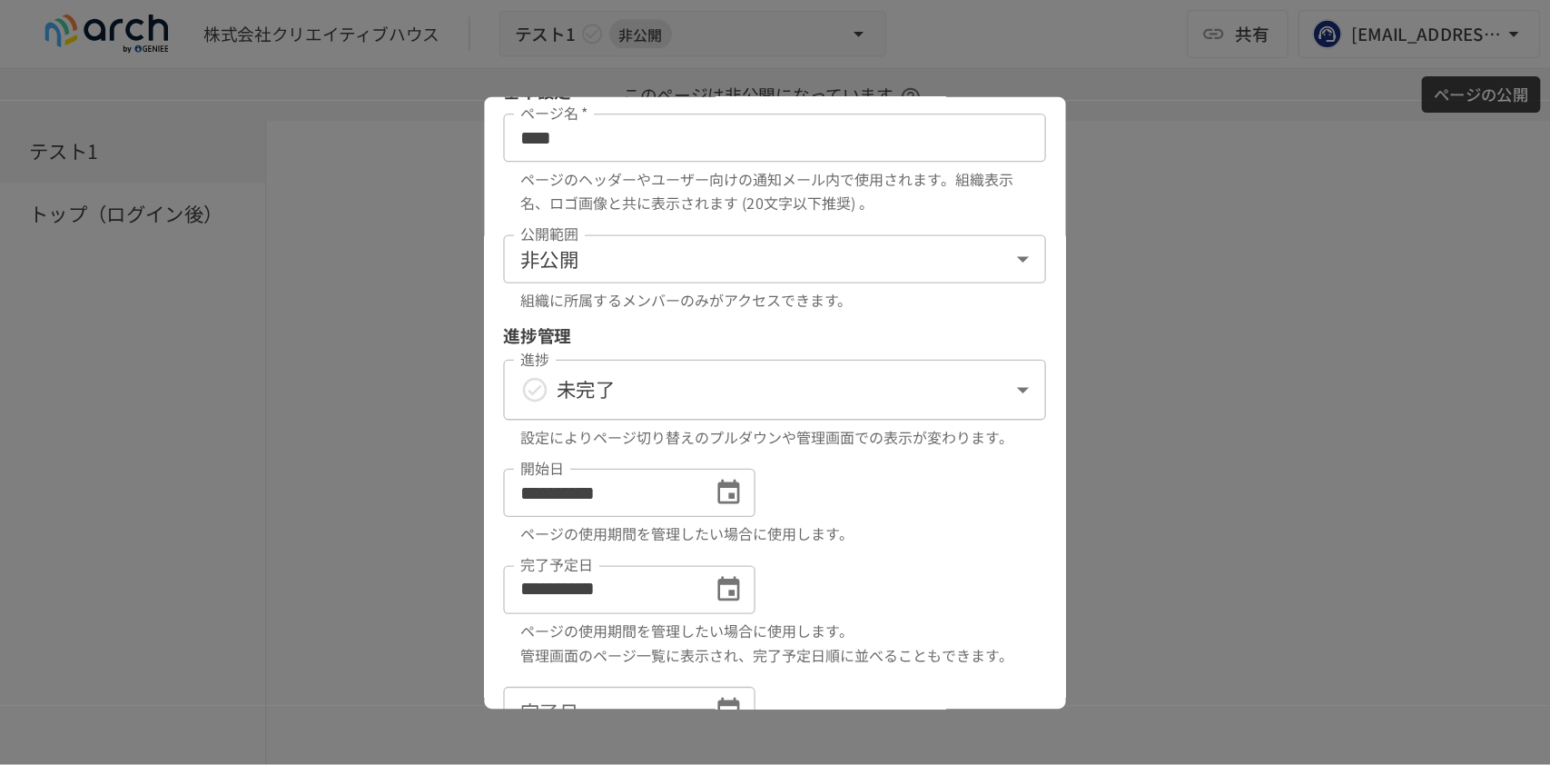
scroll to position [296, 0]
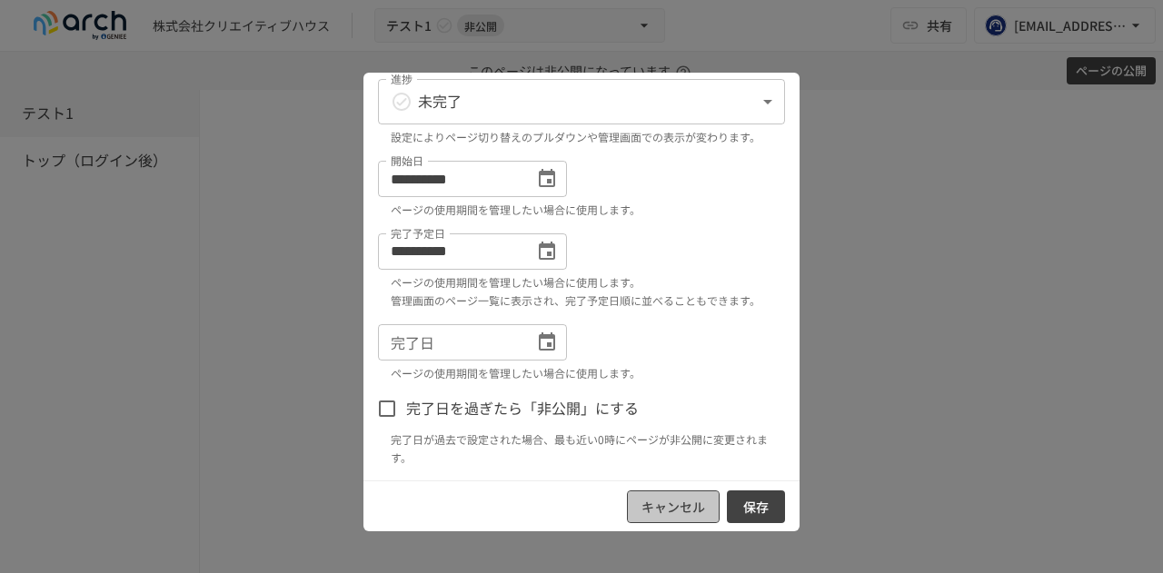
click at [640, 514] on button "キャンセル" at bounding box center [673, 507] width 93 height 34
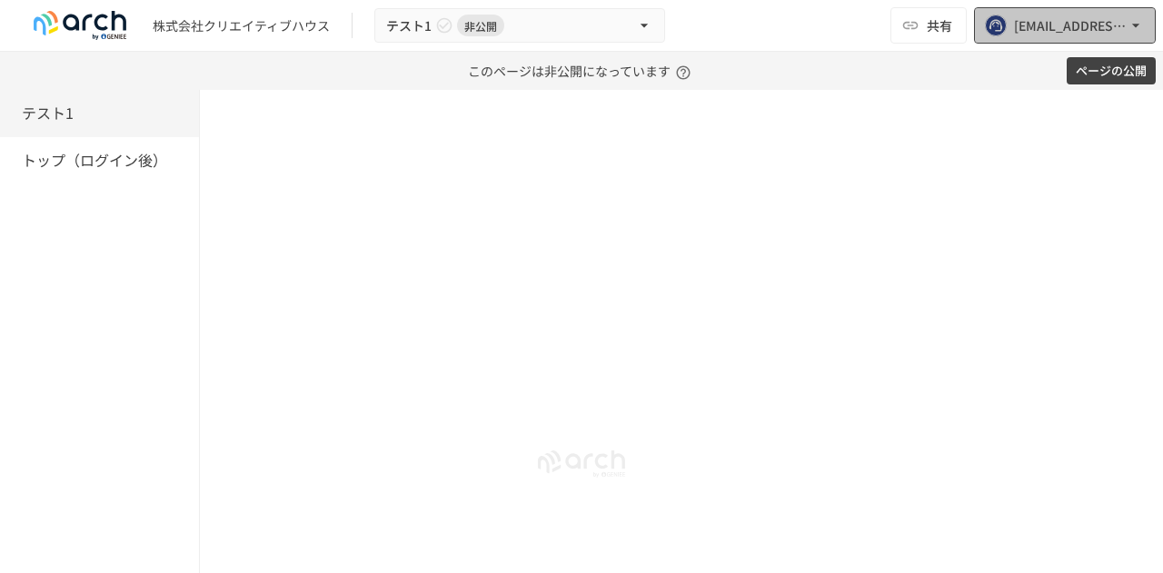
click at [1134, 17] on button "[PERSON_NAME][EMAIL_ADDRESS][DOMAIN_NAME]" at bounding box center [1065, 25] width 182 height 36
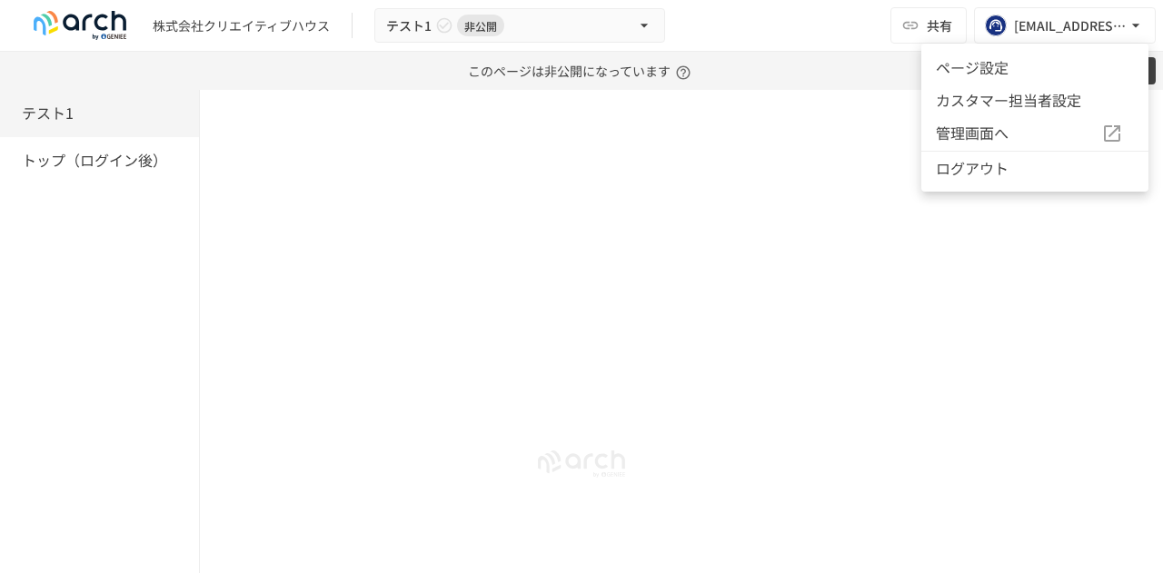
click at [1007, 126] on span "管理画面へ" at bounding box center [1018, 134] width 165 height 24
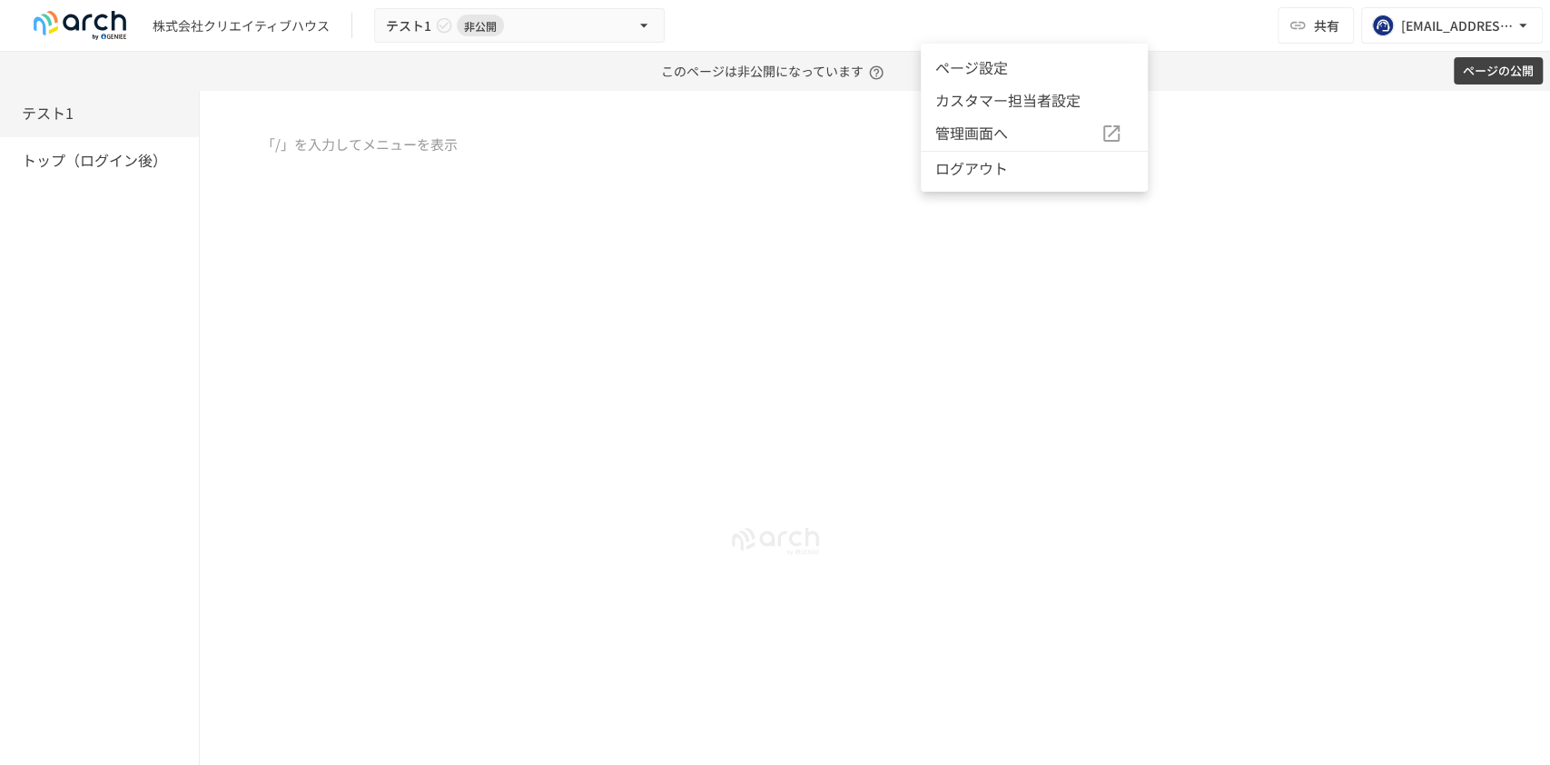
scroll to position [0, 0]
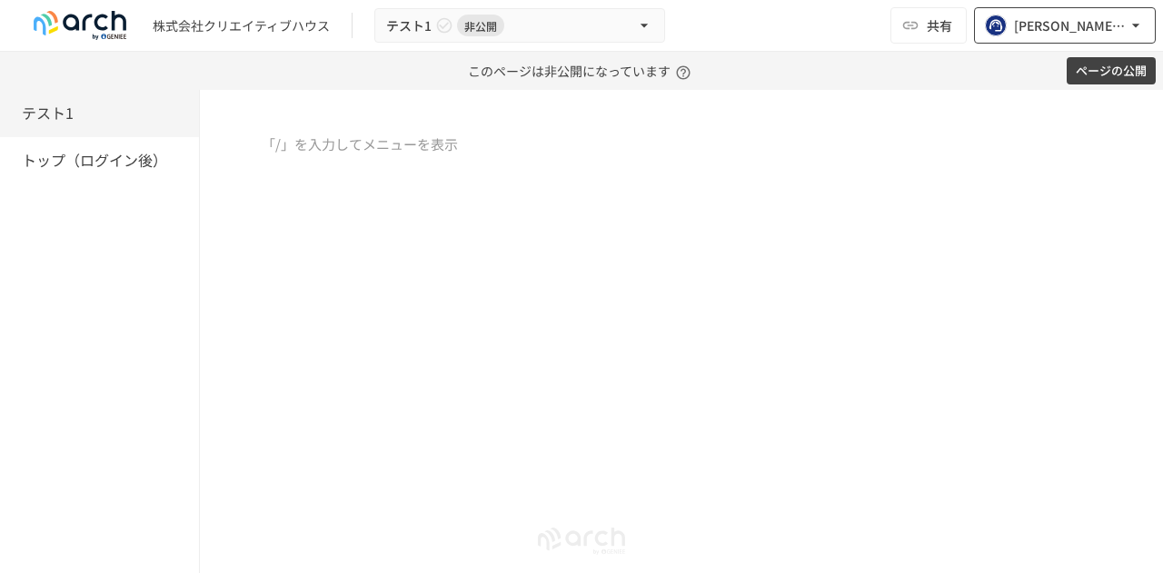
click at [1134, 21] on icon "button" at bounding box center [1135, 25] width 18 height 18
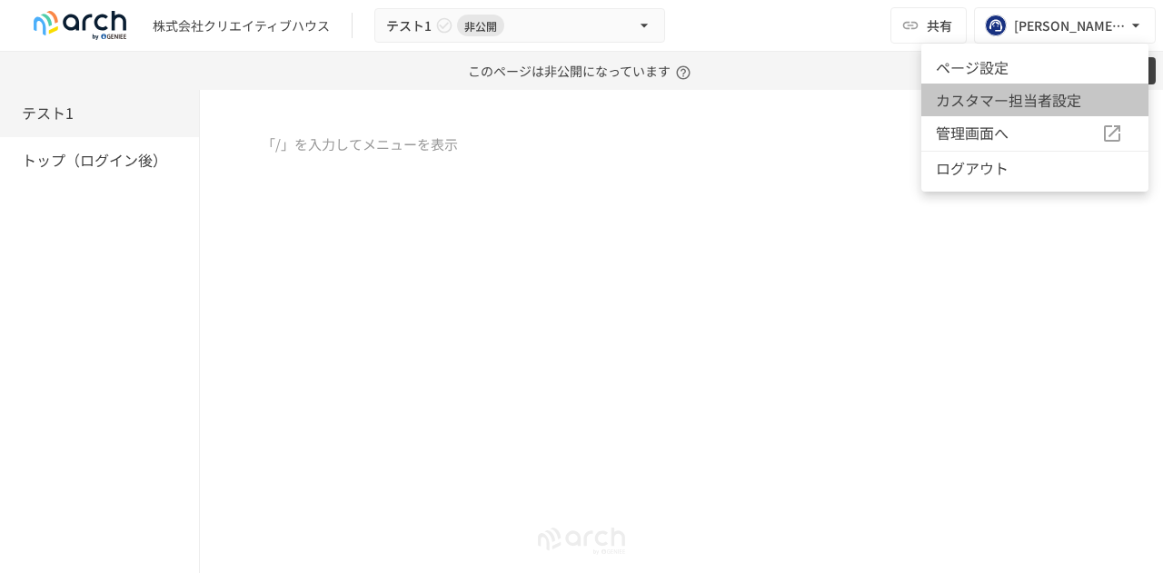
click at [1046, 98] on li "カスタマー担当者設定" at bounding box center [1034, 100] width 227 height 33
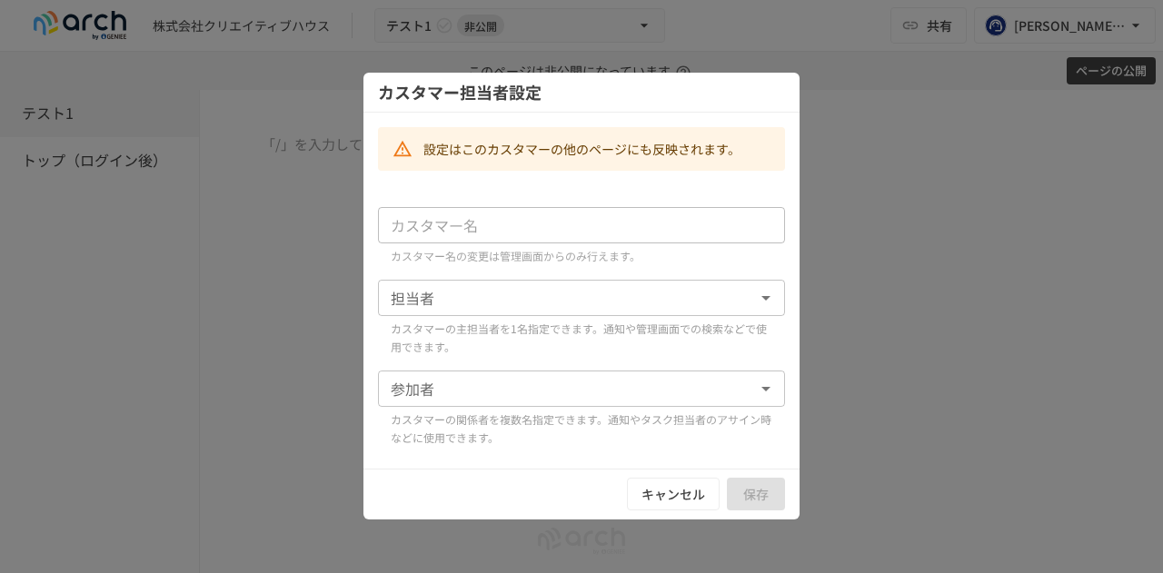
type input "**********"
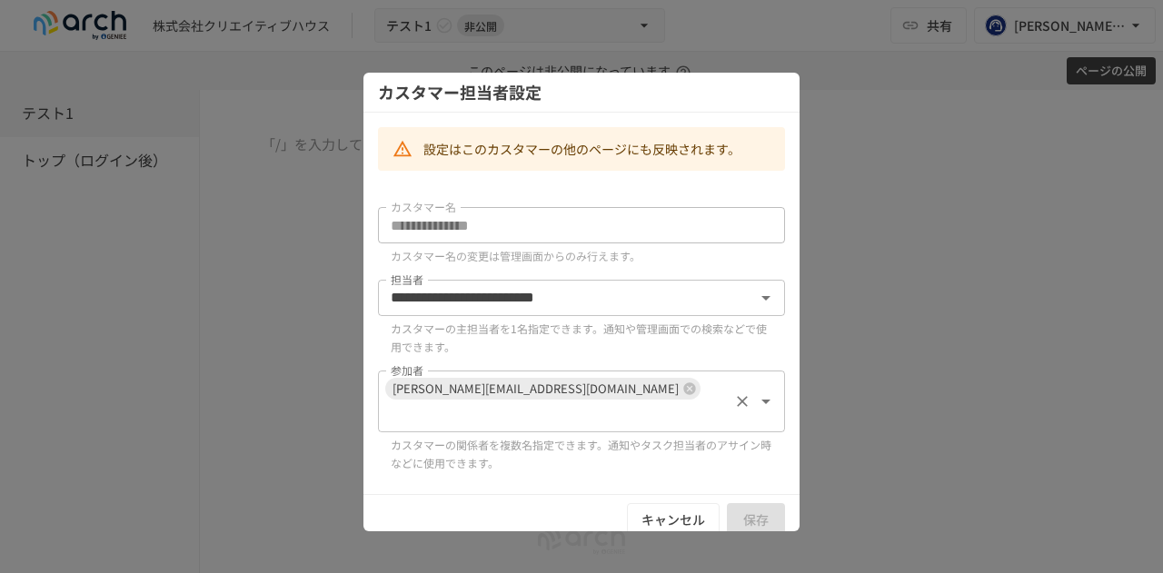
click at [770, 393] on icon "開く" at bounding box center [766, 402] width 22 height 22
click at [590, 450] on div "**********" at bounding box center [581, 340] width 407 height 280
click at [768, 391] on icon "開く" at bounding box center [766, 402] width 22 height 22
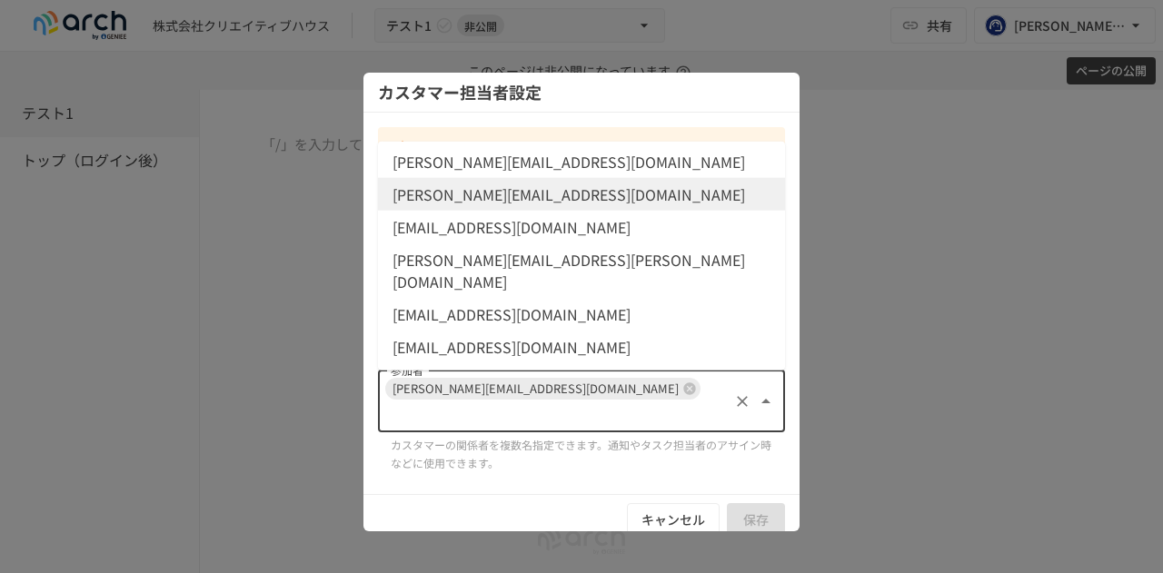
scroll to position [112, 0]
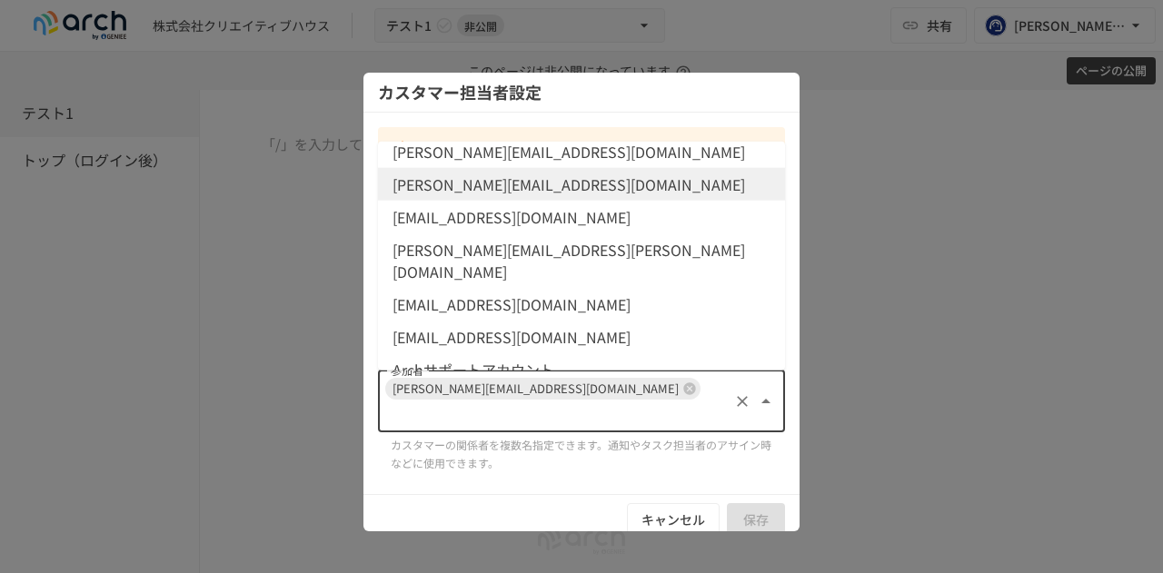
click at [694, 436] on p "カスタマーの関係者を複数名指定できます。通知やタスク担当者のアサイン時などに使用できます。" at bounding box center [581, 454] width 381 height 36
click at [738, 436] on p "カスタマーの関係者を複数名指定できます。通知やタスク担当者のアサイン時などに使用できます。" at bounding box center [581, 454] width 381 height 36
click at [743, 392] on icon "クリア" at bounding box center [742, 401] width 18 height 18
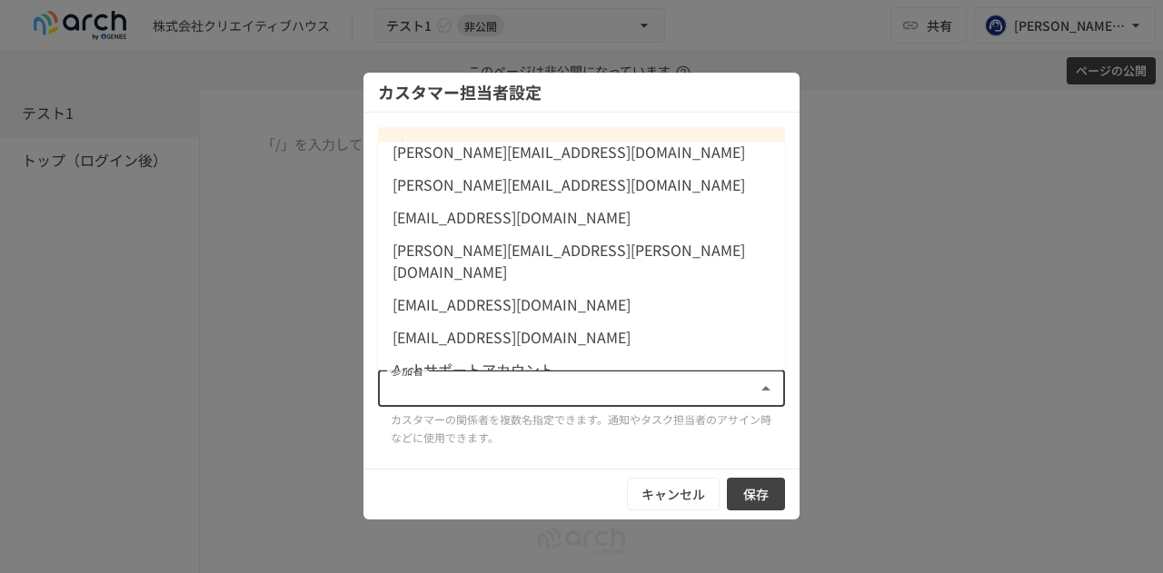
click at [682, 433] on p "カスタマーの関係者を複数名指定できます。通知やタスク担当者のアサイン時などに使用できます。" at bounding box center [581, 429] width 381 height 36
click at [420, 375] on label "参加者" at bounding box center [407, 369] width 33 height 15
click at [420, 376] on input "参加者" at bounding box center [566, 388] width 366 height 25
click at [416, 375] on label "参加者" at bounding box center [407, 369] width 33 height 15
click at [416, 376] on input "参加者" at bounding box center [566, 388] width 366 height 25
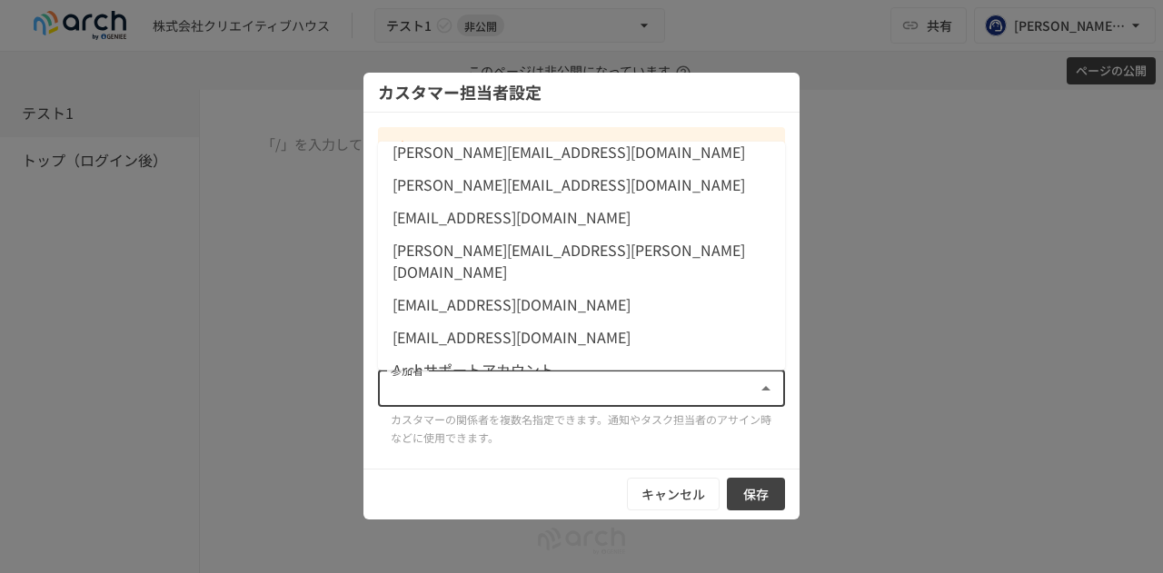
drag, startPoint x: 523, startPoint y: 442, endPoint x: 536, endPoint y: 444, distance: 12.8
click at [527, 444] on p "カスタマーの関係者を複数名指定できます。通知やタスク担当者のアサイン時などに使用できます。" at bounding box center [581, 429] width 381 height 36
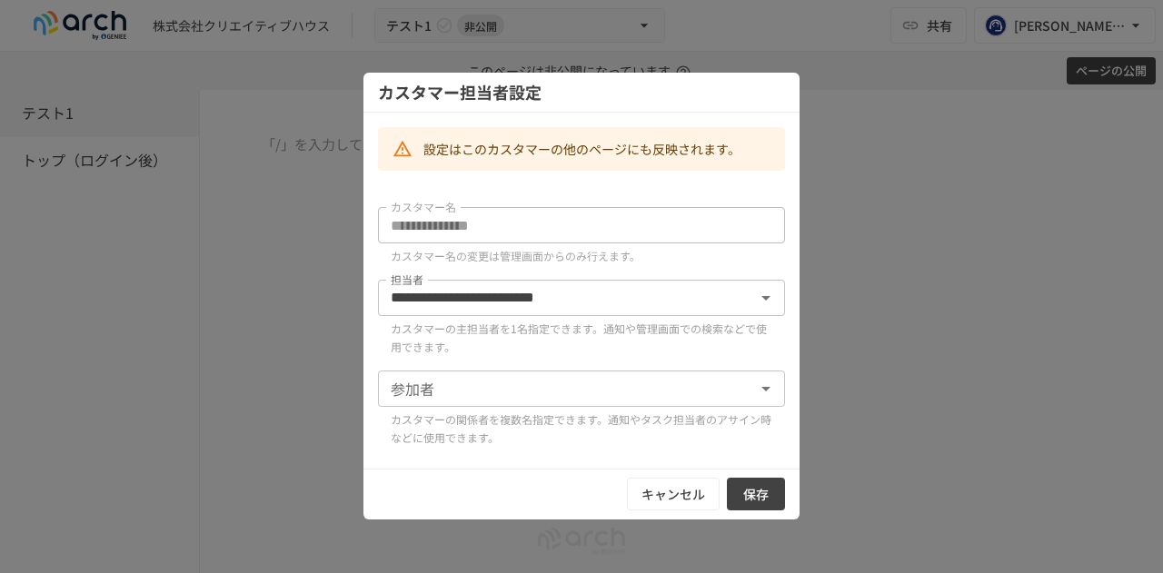
click at [627, 451] on div "**********" at bounding box center [581, 327] width 407 height 254
click at [768, 396] on icon "開く" at bounding box center [766, 389] width 22 height 22
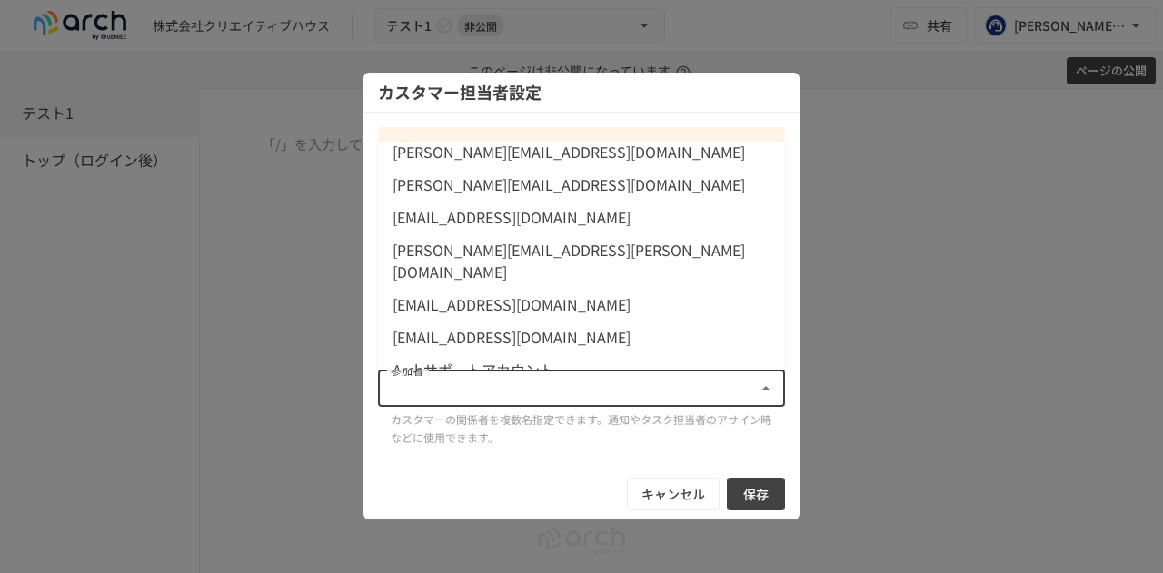
click at [704, 352] on li "Archサポートアカウント" at bounding box center [581, 368] width 407 height 33
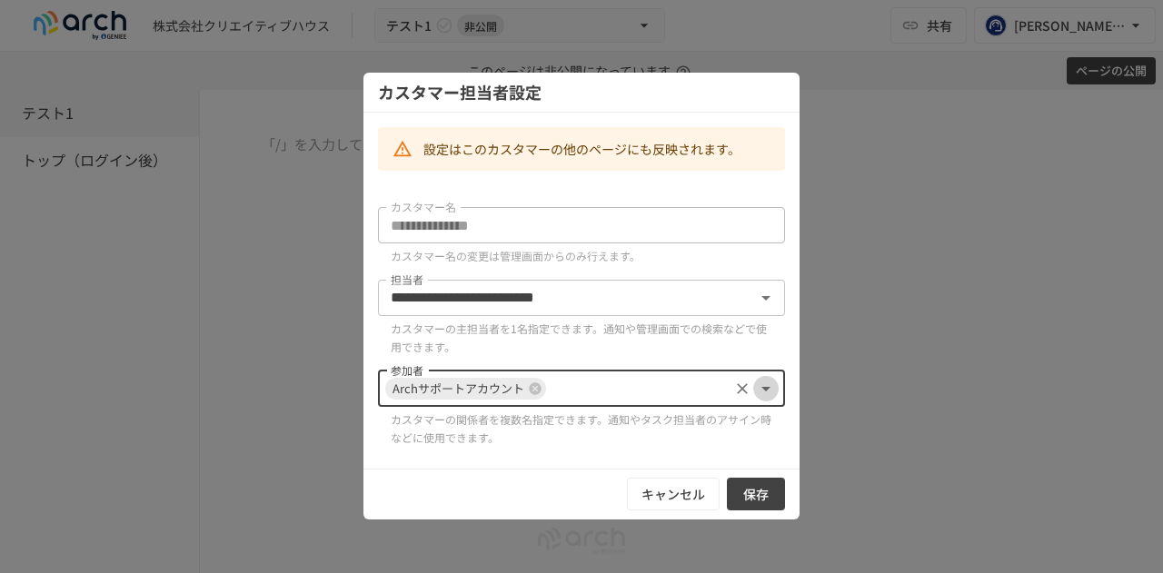
click at [764, 391] on icon "開く" at bounding box center [766, 389] width 22 height 22
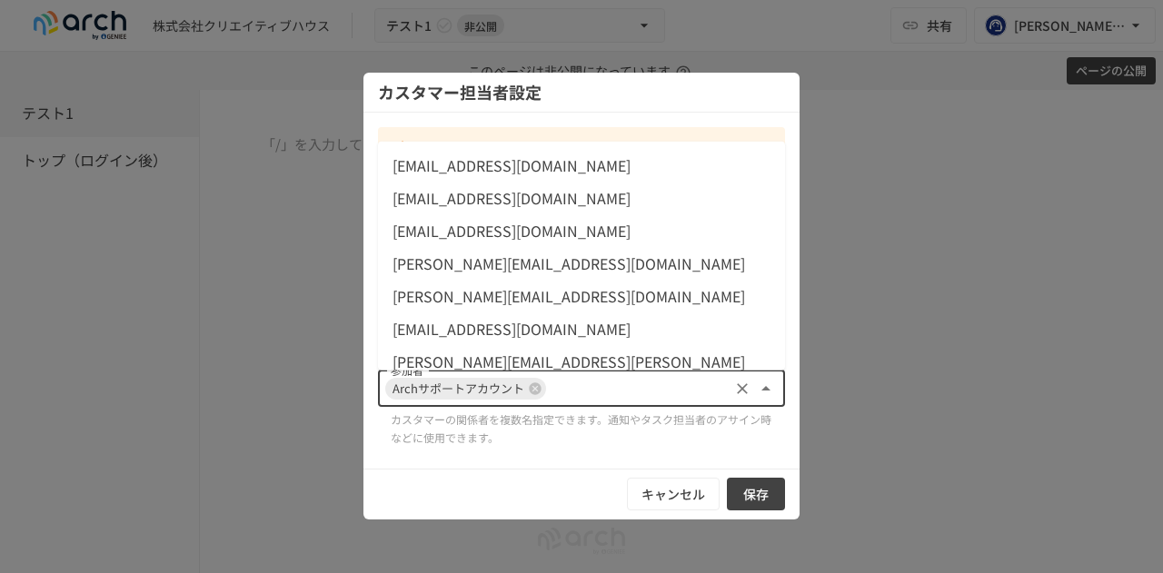
click at [644, 446] on div "**********" at bounding box center [581, 327] width 407 height 254
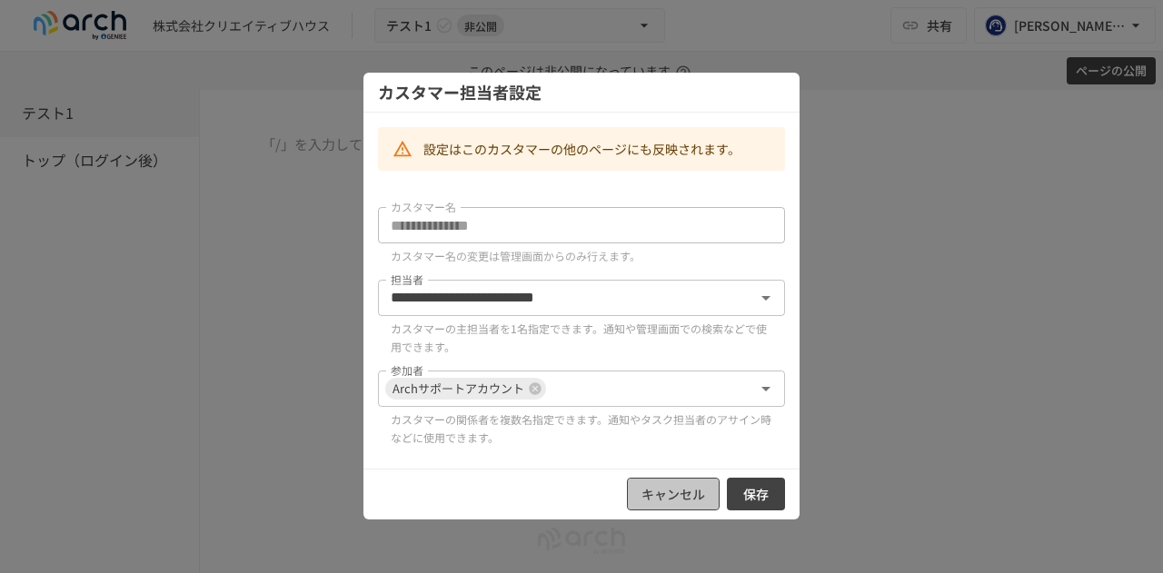
click at [682, 486] on button "キャンセル" at bounding box center [673, 495] width 93 height 34
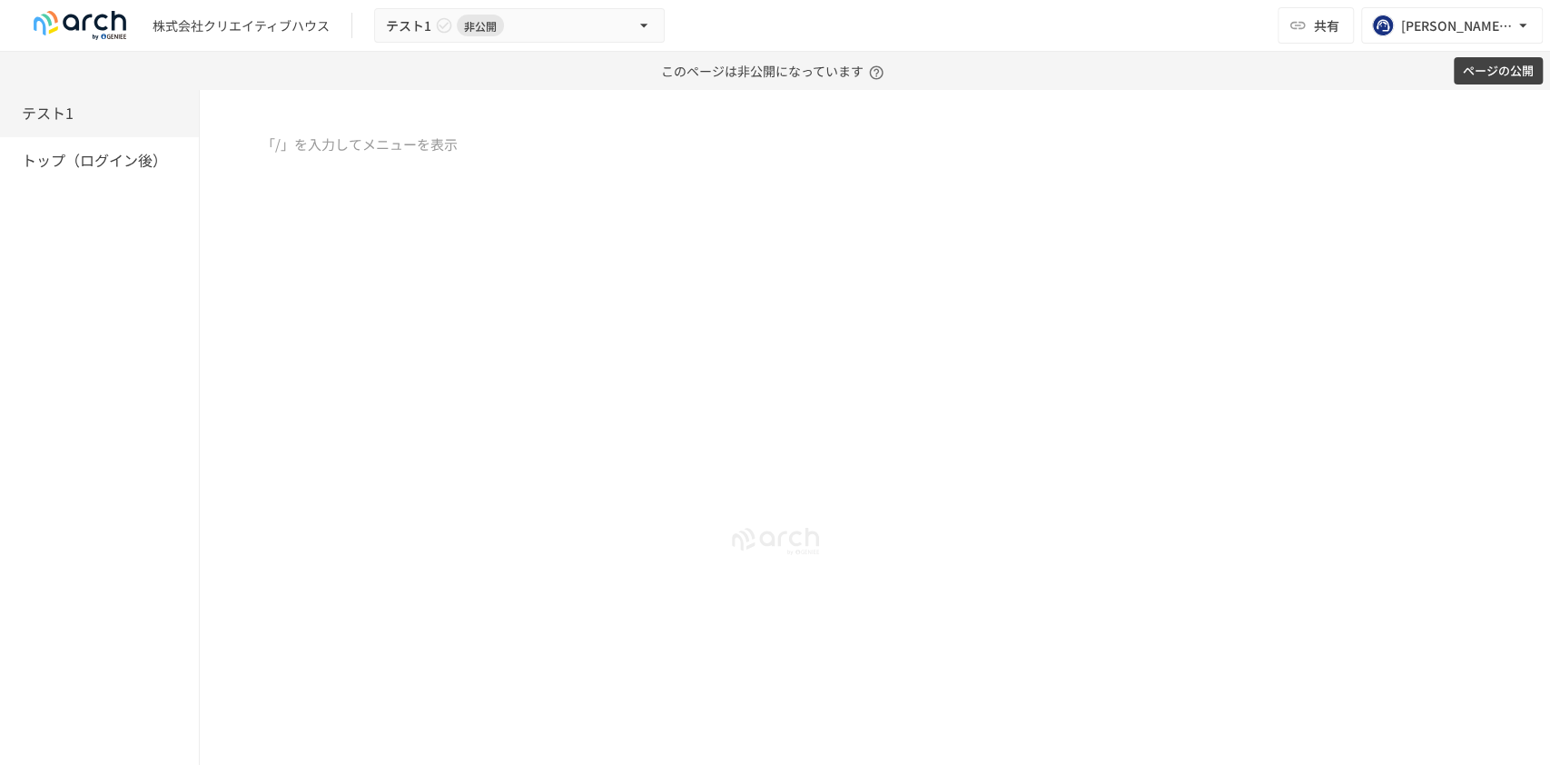
click at [714, 404] on div at bounding box center [875, 285] width 1351 height 303
